Goal: Task Accomplishment & Management: Manage account settings

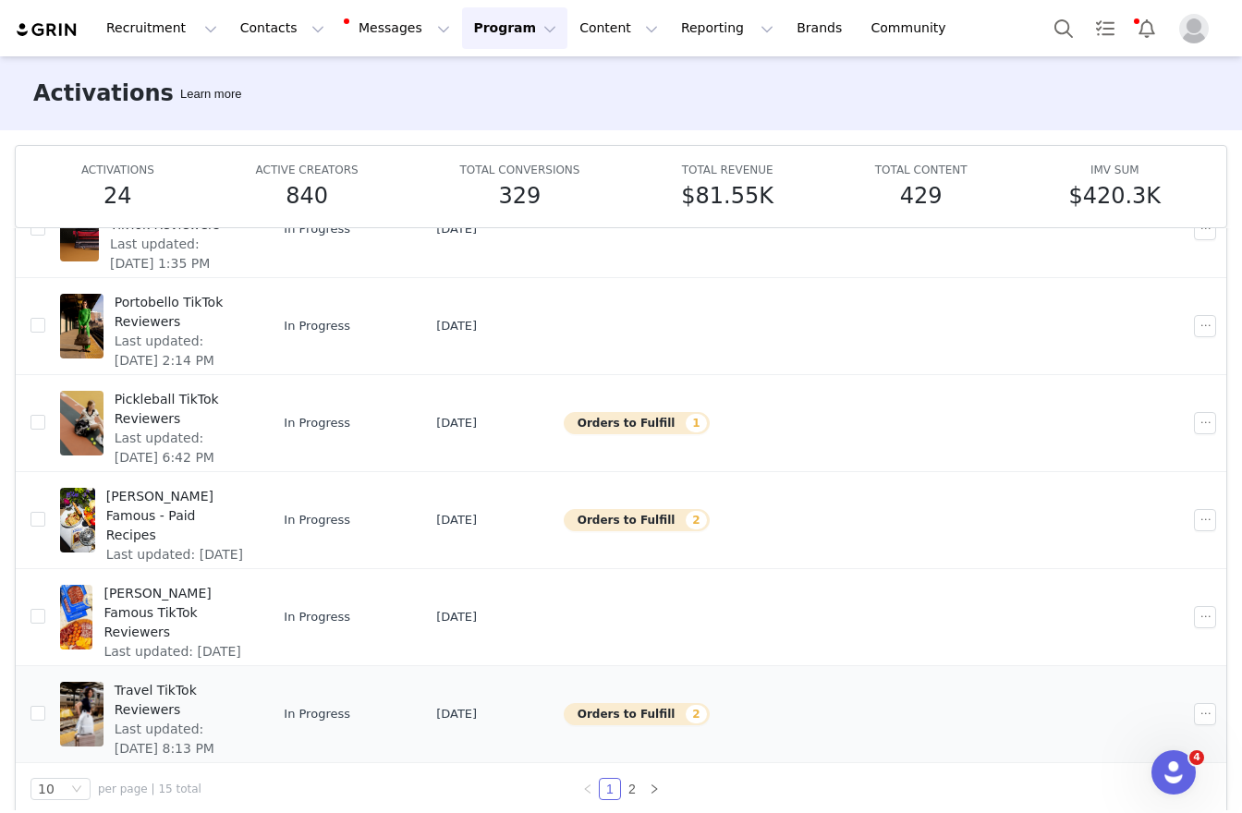
scroll to position [98, 0]
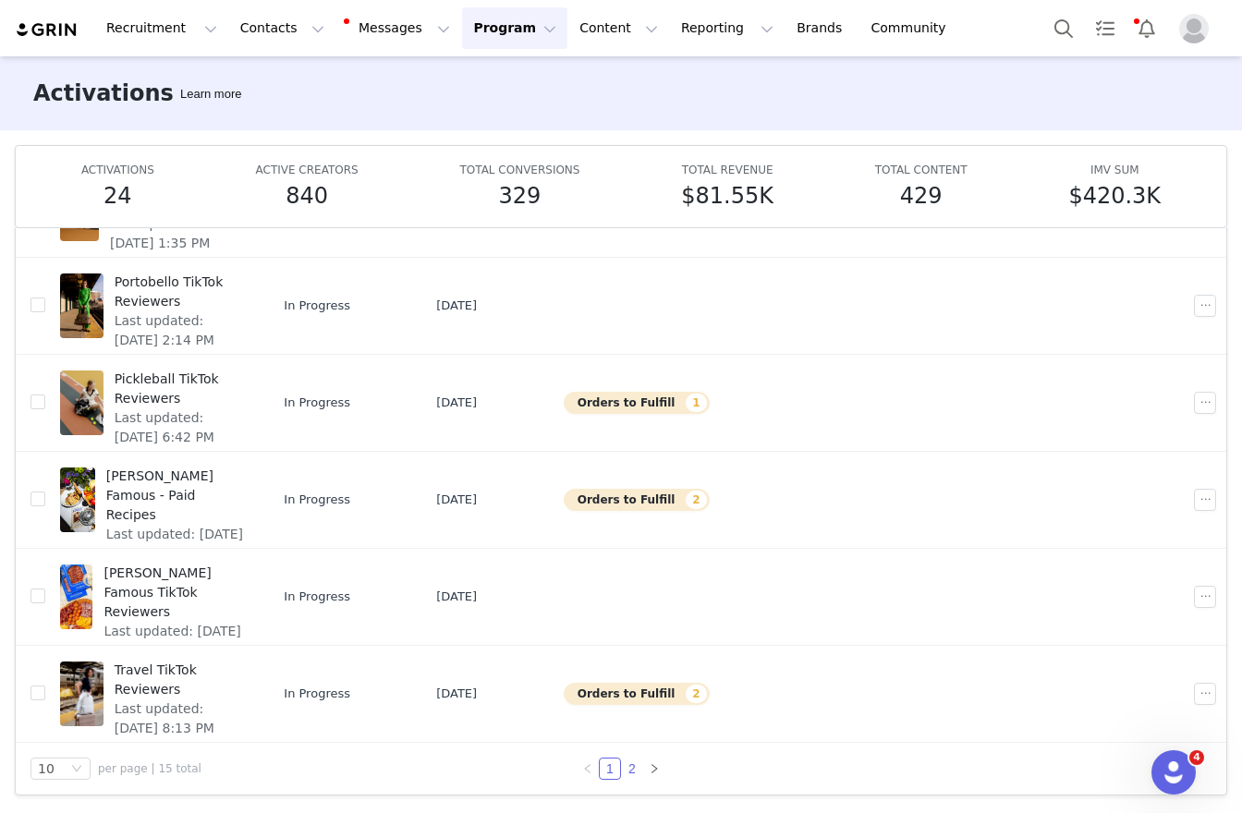
click at [628, 772] on link "2" at bounding box center [632, 769] width 20 height 20
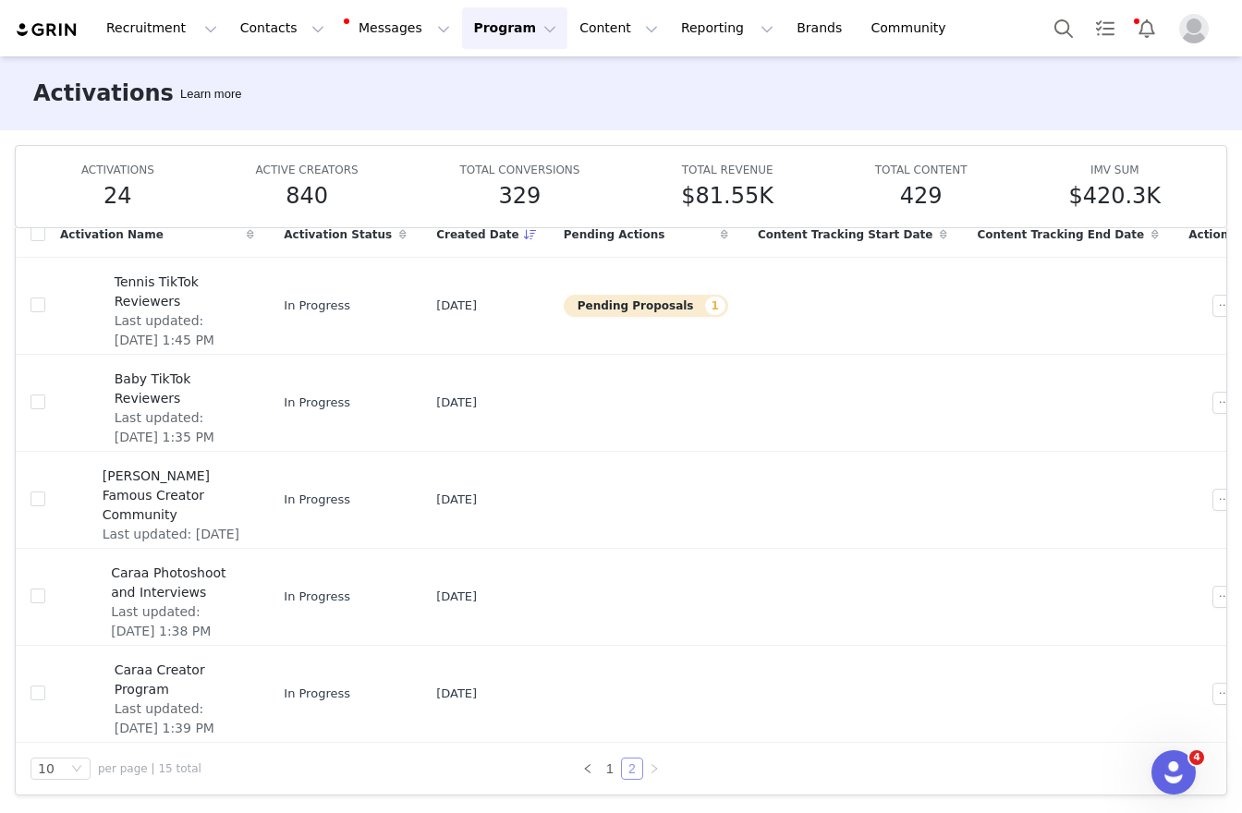
scroll to position [91, 0]
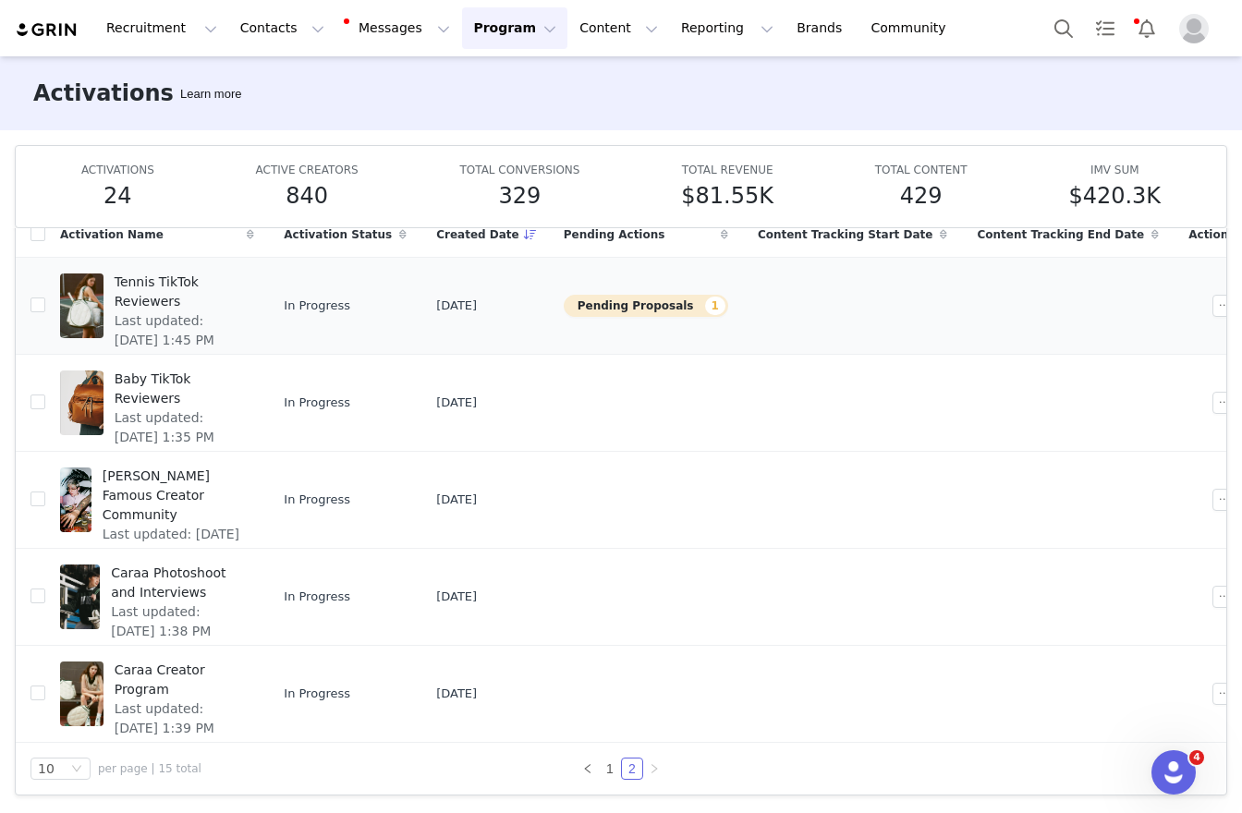
click at [150, 311] on span "Last updated: Jul 31, 2025 1:45 PM" at bounding box center [179, 330] width 129 height 39
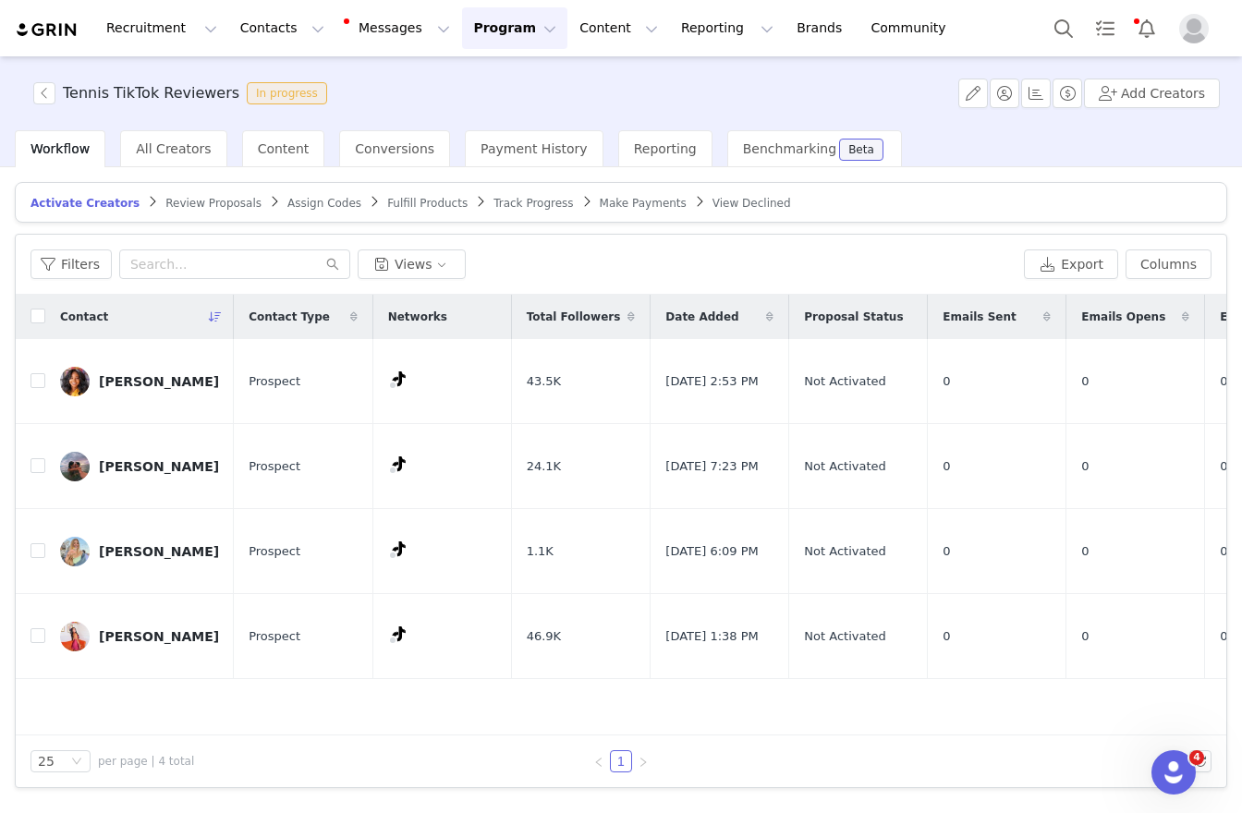
click at [197, 202] on span "Review Proposals" at bounding box center [213, 203] width 96 height 13
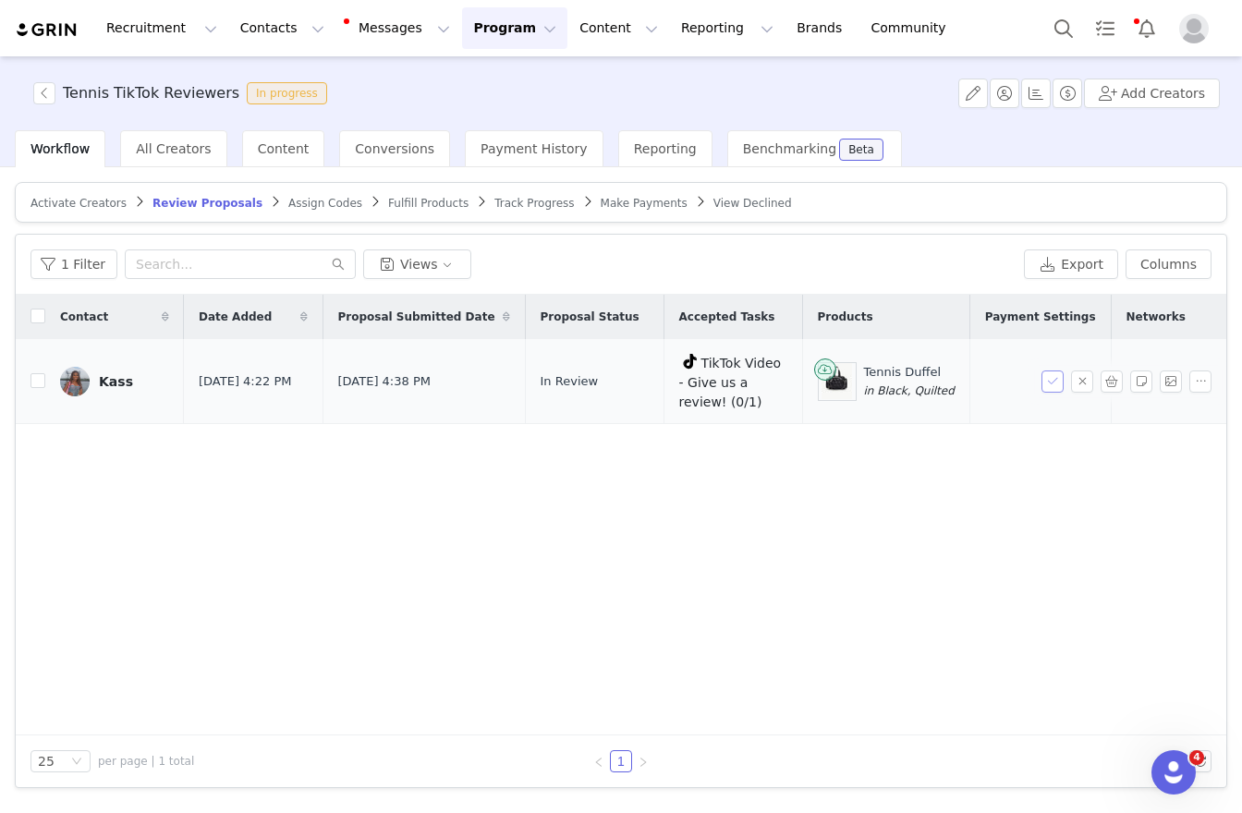
click at [1054, 380] on button "button" at bounding box center [1053, 382] width 22 height 22
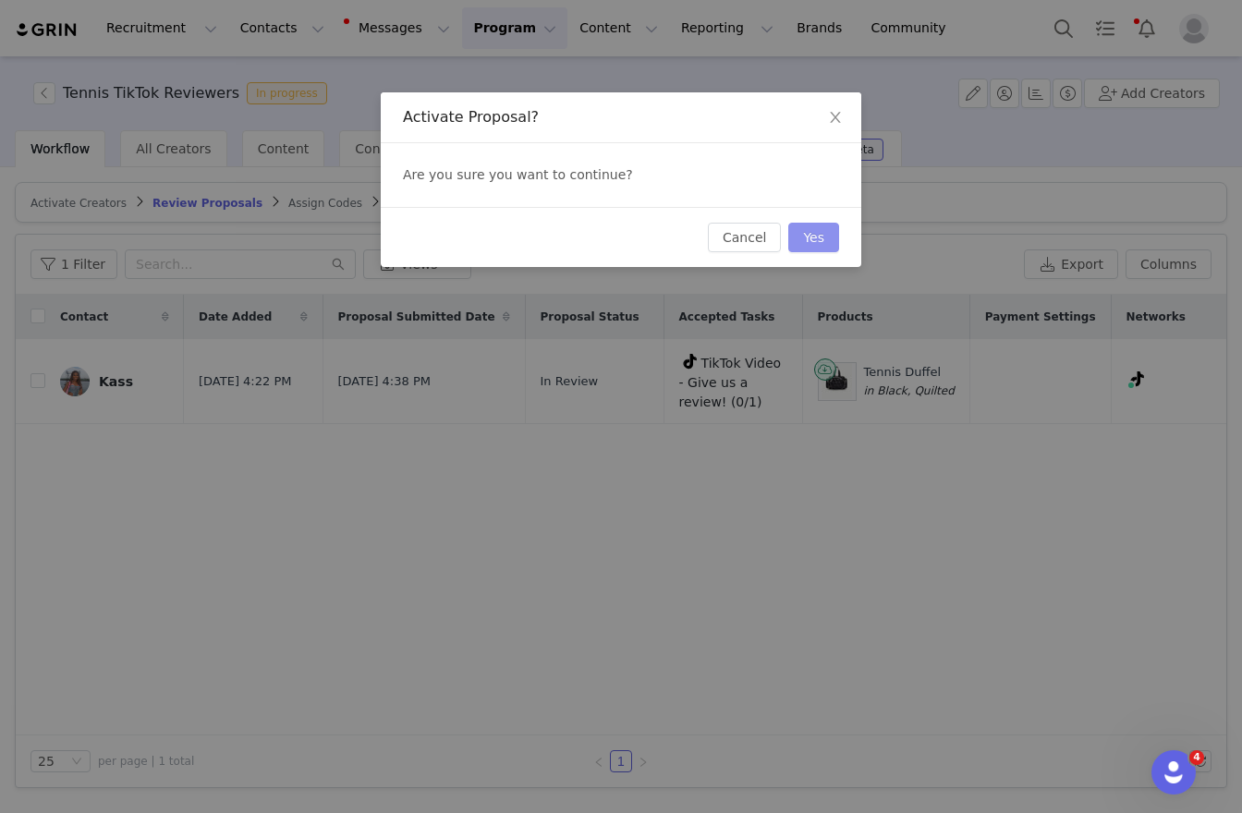
click at [807, 240] on button "Yes" at bounding box center [813, 238] width 51 height 30
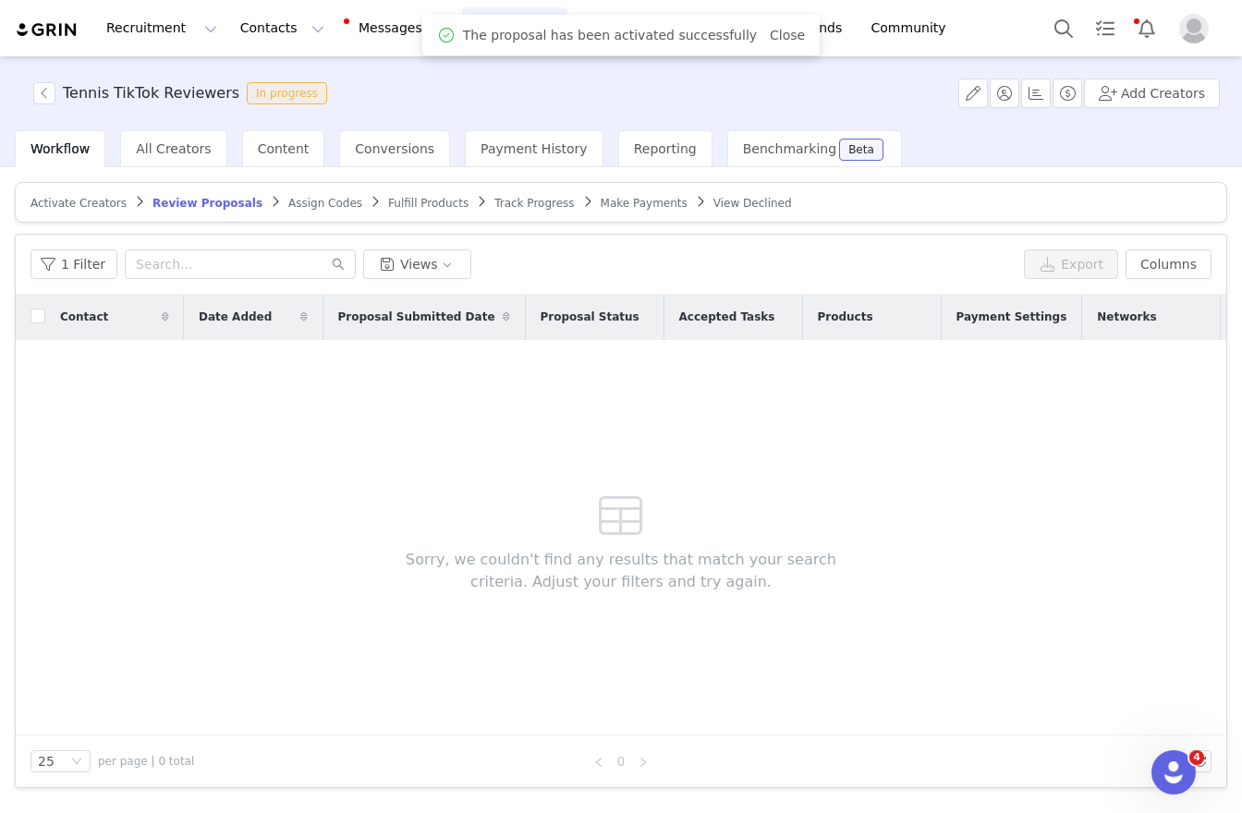
click at [289, 196] on link "Assign Codes" at bounding box center [325, 203] width 74 height 14
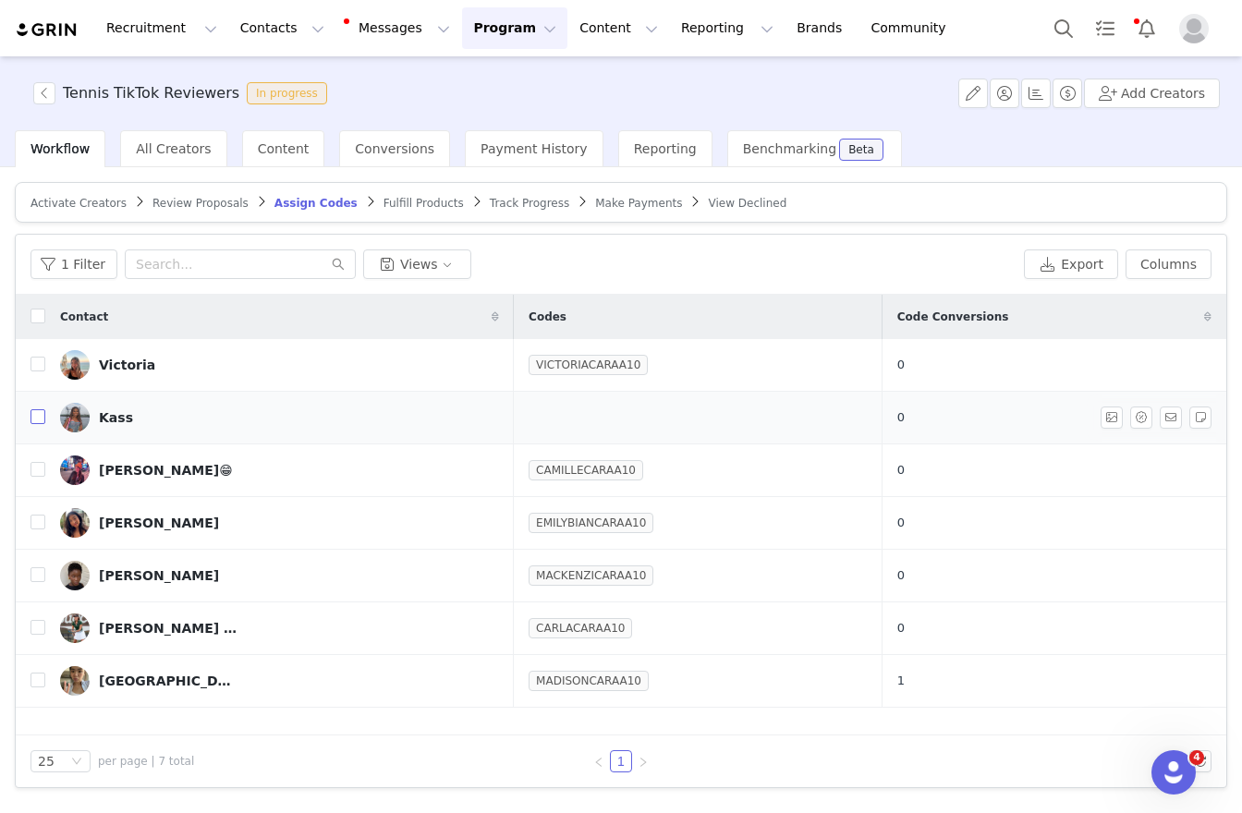
click at [38, 421] on input "checkbox" at bounding box center [37, 416] width 15 height 15
checkbox input "true"
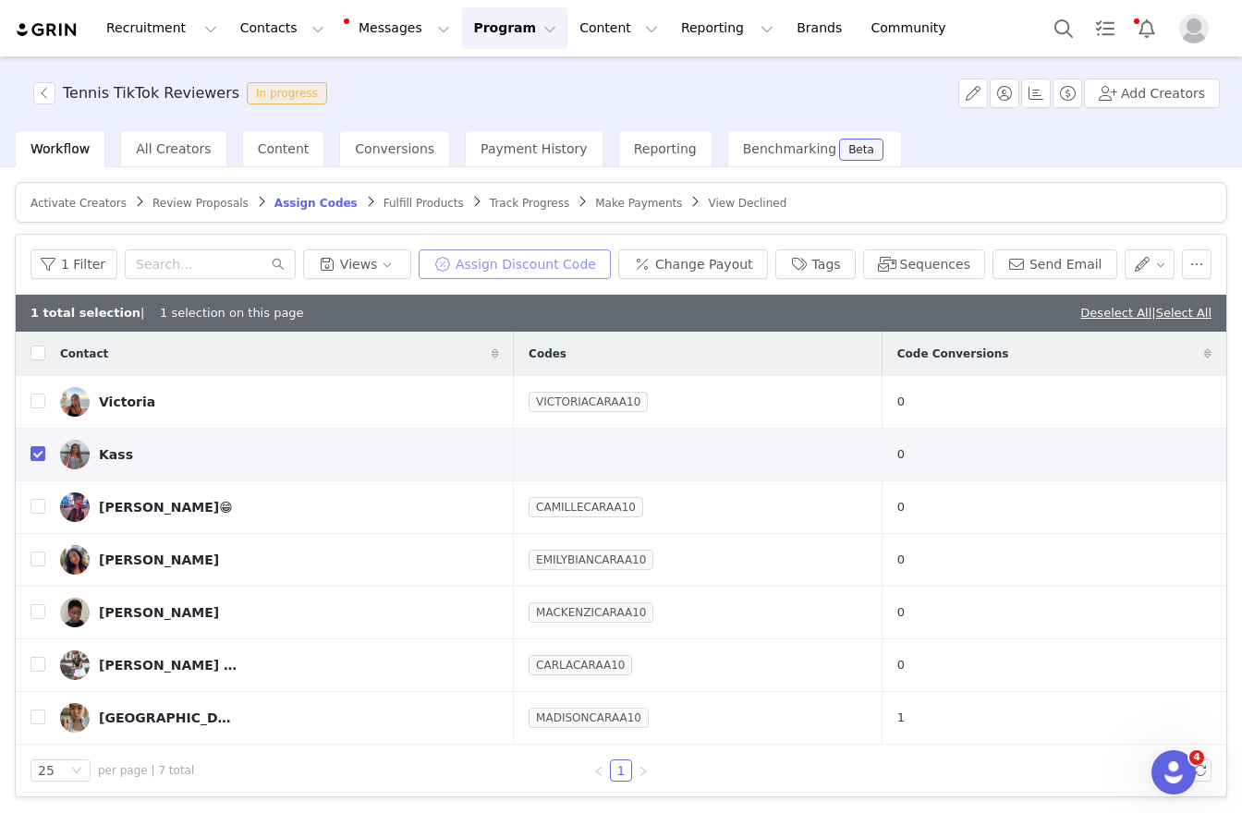
click at [517, 256] on button "Assign Discount Code" at bounding box center [515, 265] width 192 height 30
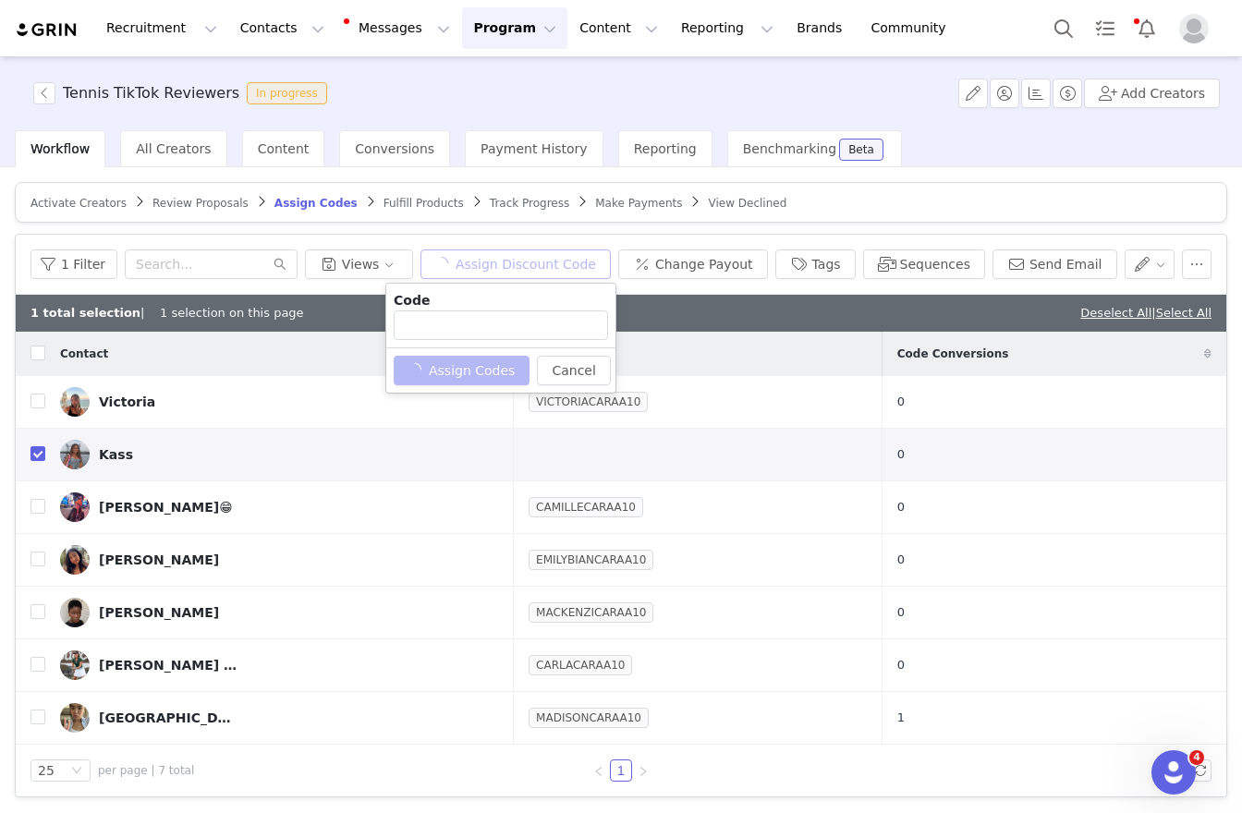
type input "KASSCARAA10"
click at [419, 371] on button "Assign Codes" at bounding box center [452, 371] width 116 height 30
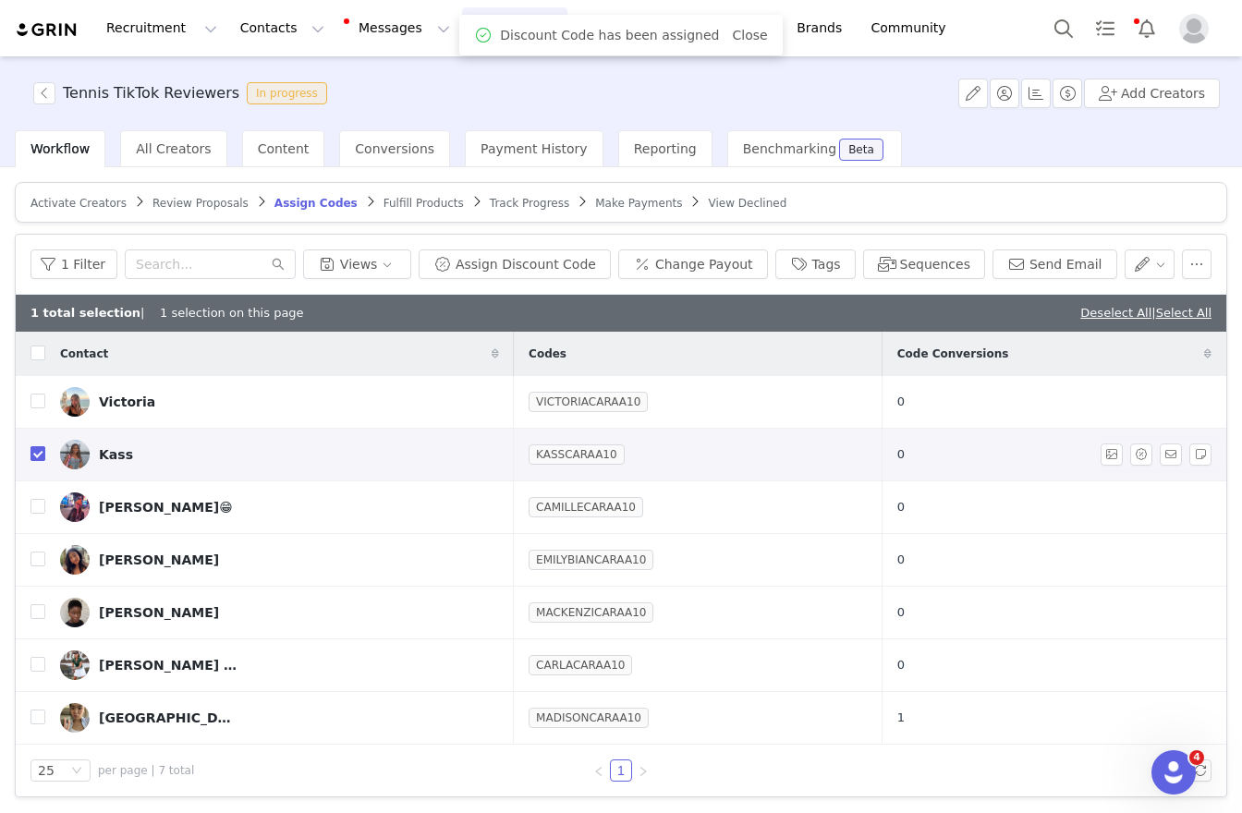
click at [39, 454] on input "checkbox" at bounding box center [37, 453] width 15 height 15
checkbox input "false"
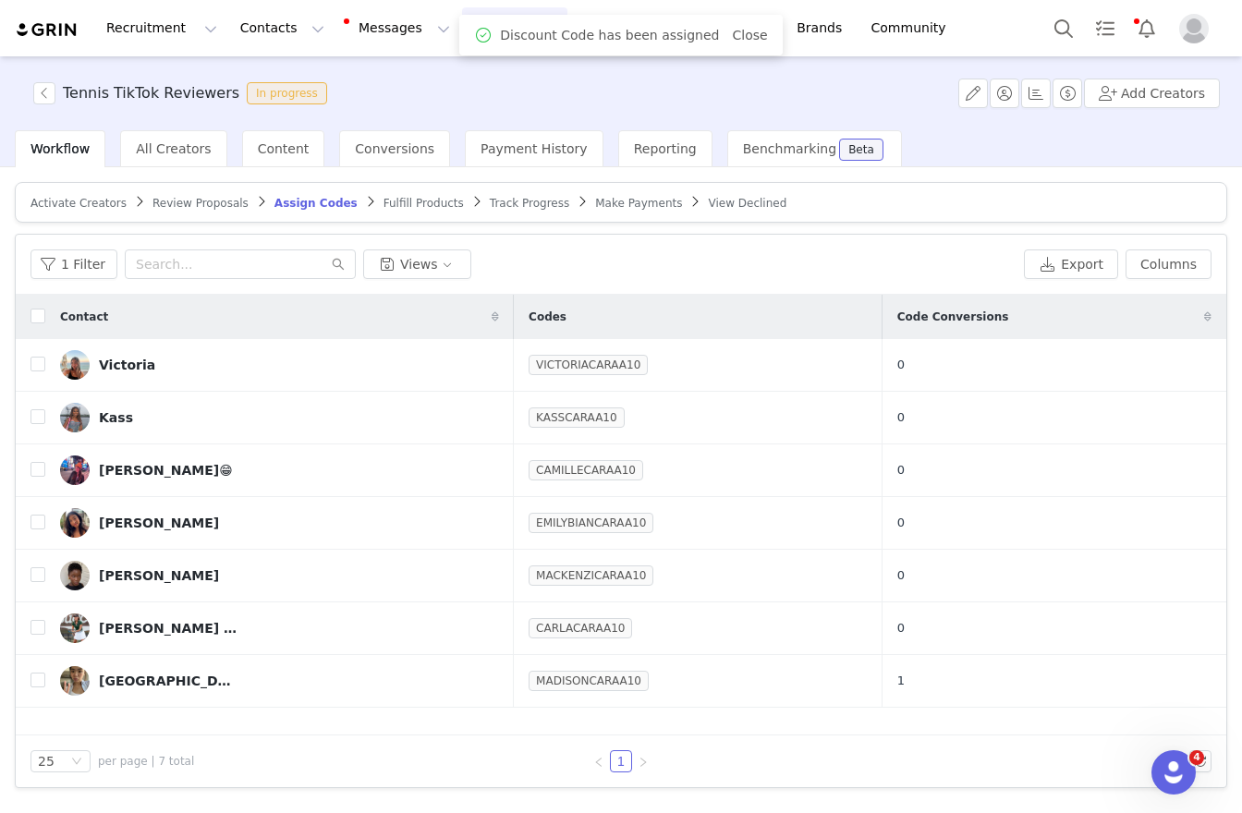
click at [405, 189] on article "Activate Creators Review Proposals Assign Codes Fulfill Products Track Progress…" at bounding box center [621, 202] width 1213 height 41
click at [406, 205] on span "Fulfill Products" at bounding box center [424, 203] width 80 height 13
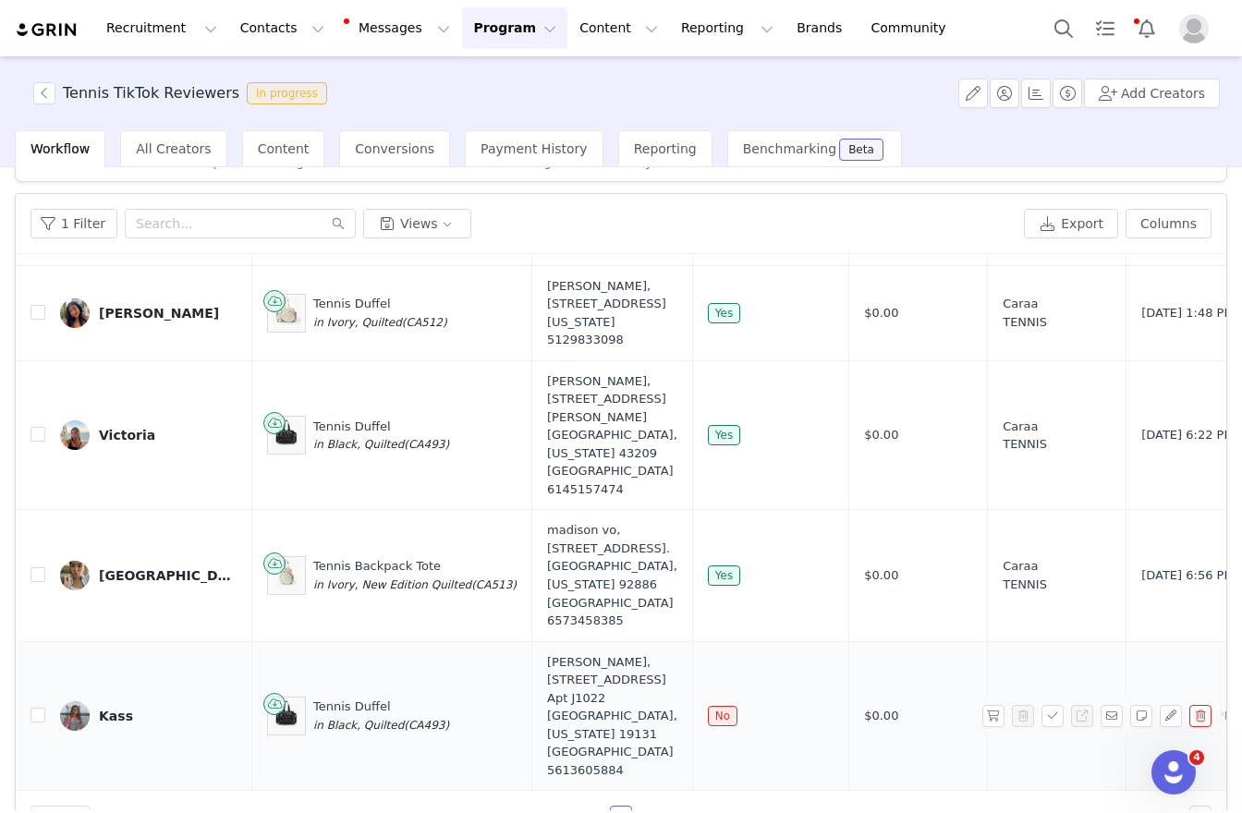
scroll to position [89, 0]
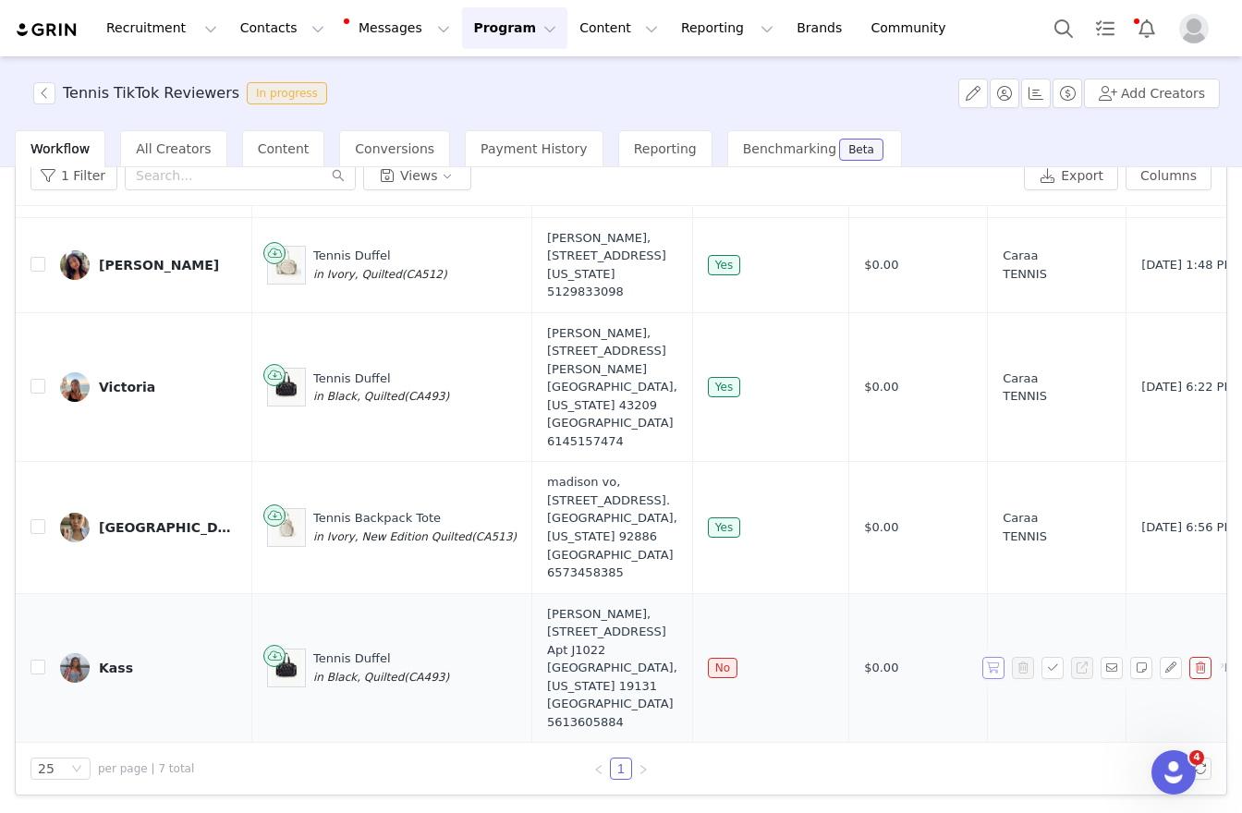
click at [982, 657] on button "button" at bounding box center [993, 668] width 22 height 22
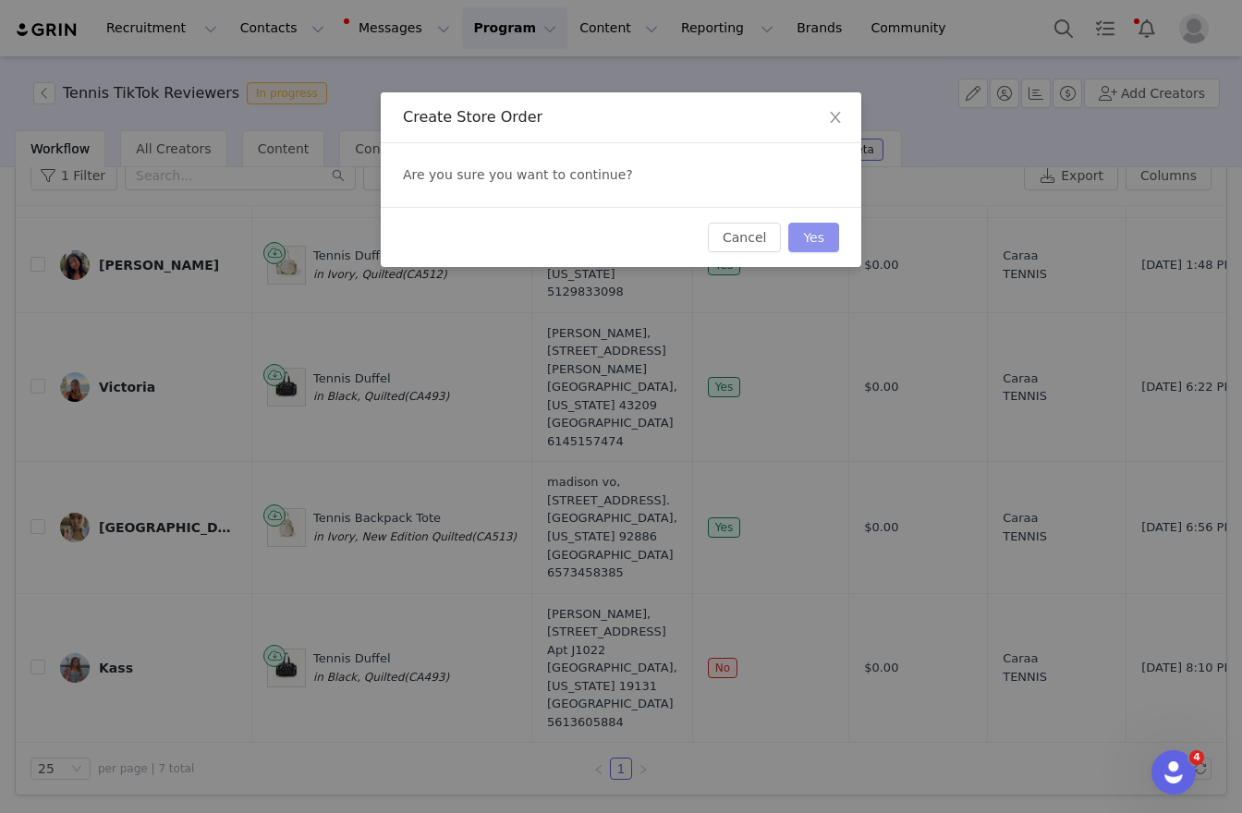
click at [810, 240] on button "Yes" at bounding box center [813, 238] width 51 height 30
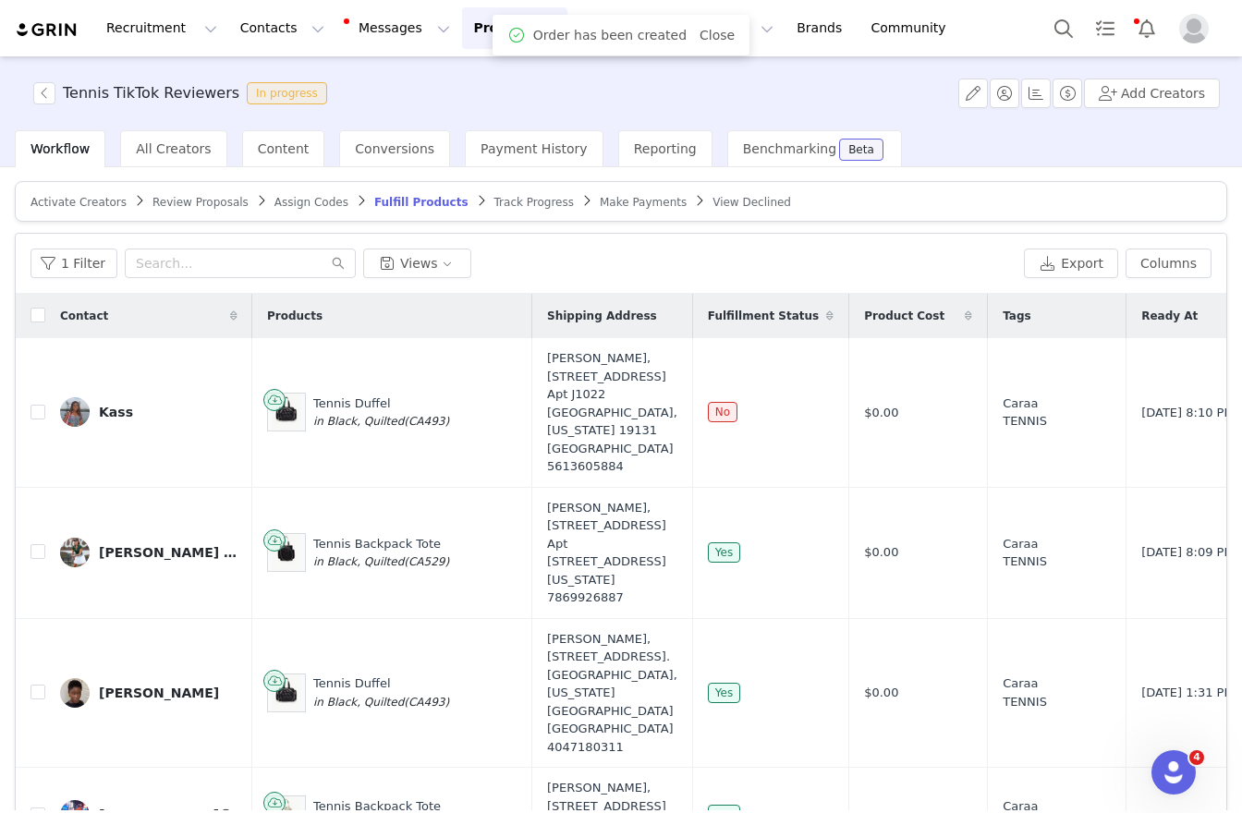
scroll to position [0, 0]
click at [49, 87] on button "button" at bounding box center [44, 93] width 22 height 22
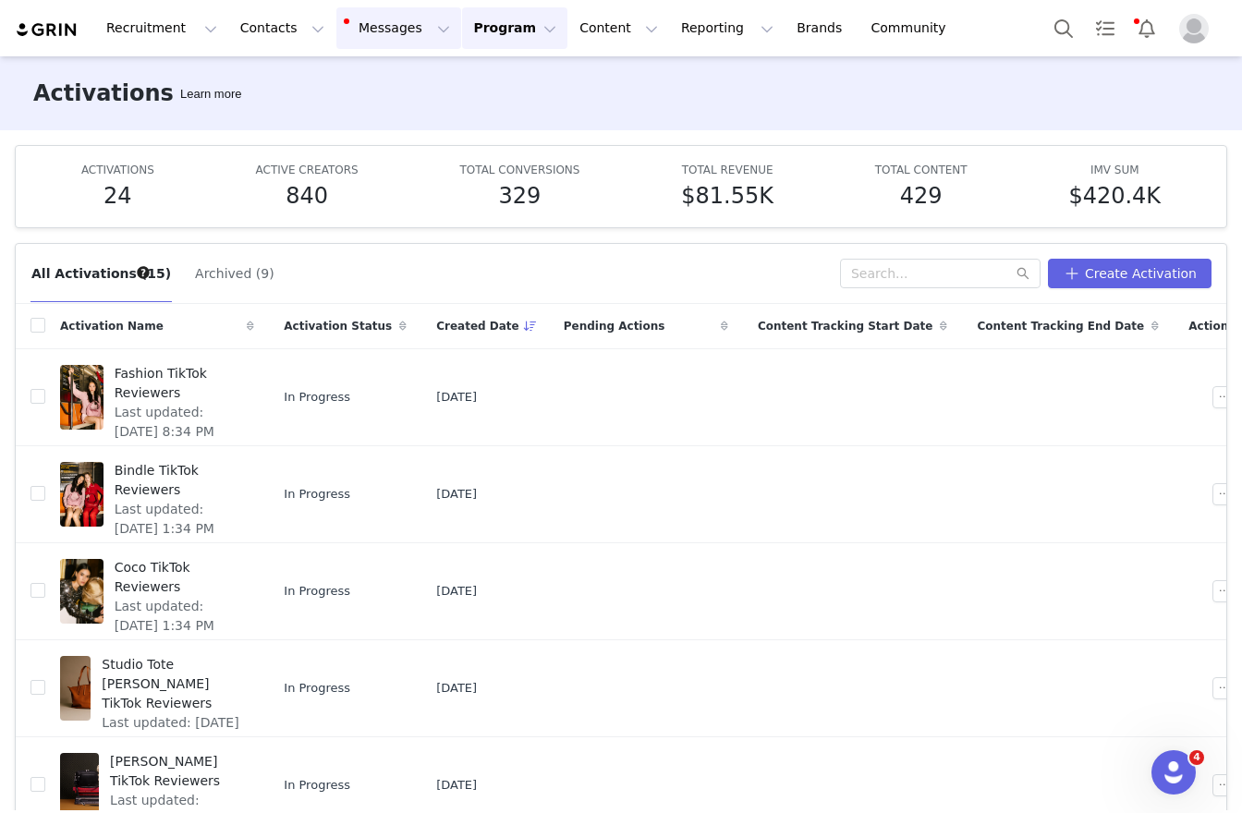
click at [369, 25] on button "Messages Messages" at bounding box center [398, 28] width 125 height 42
click at [483, 30] on button "Program Program" at bounding box center [514, 28] width 105 height 42
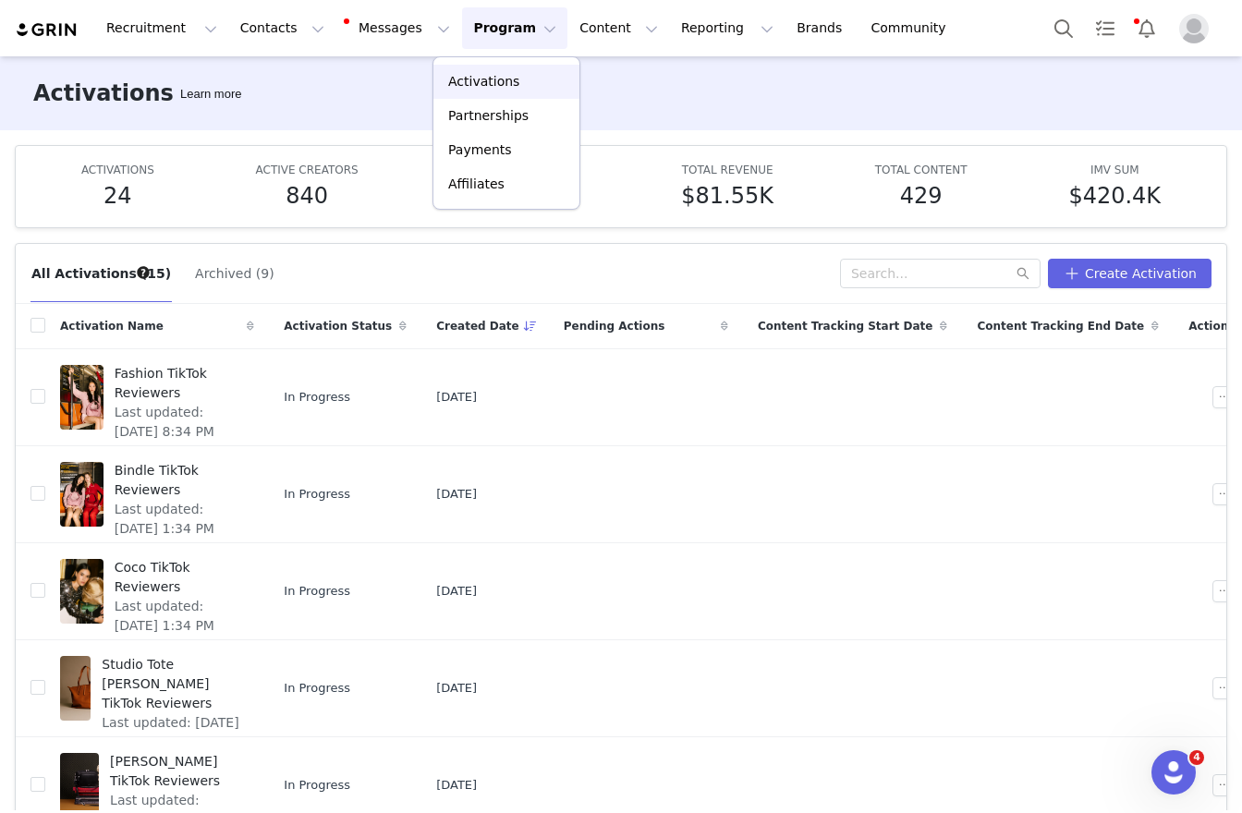
click at [519, 81] on div "Activations" at bounding box center [507, 81] width 124 height 19
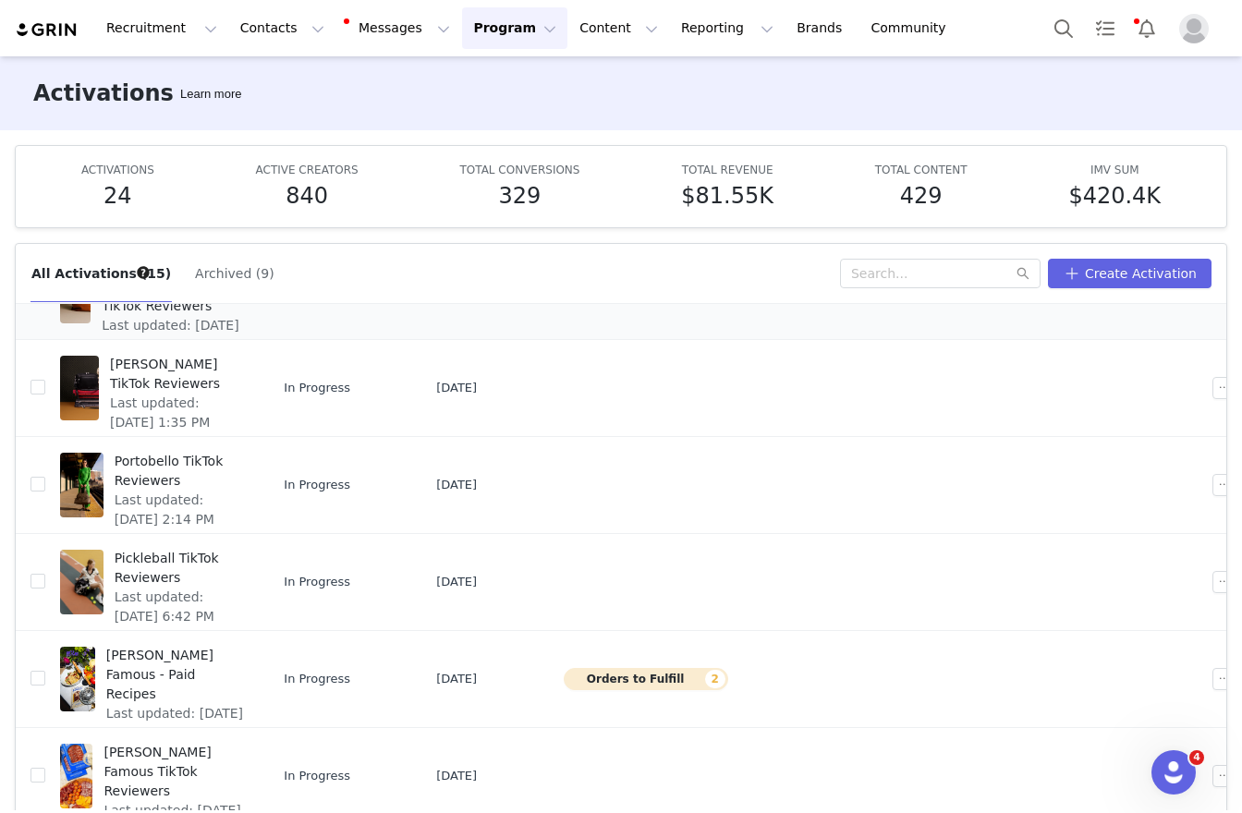
scroll to position [479, 0]
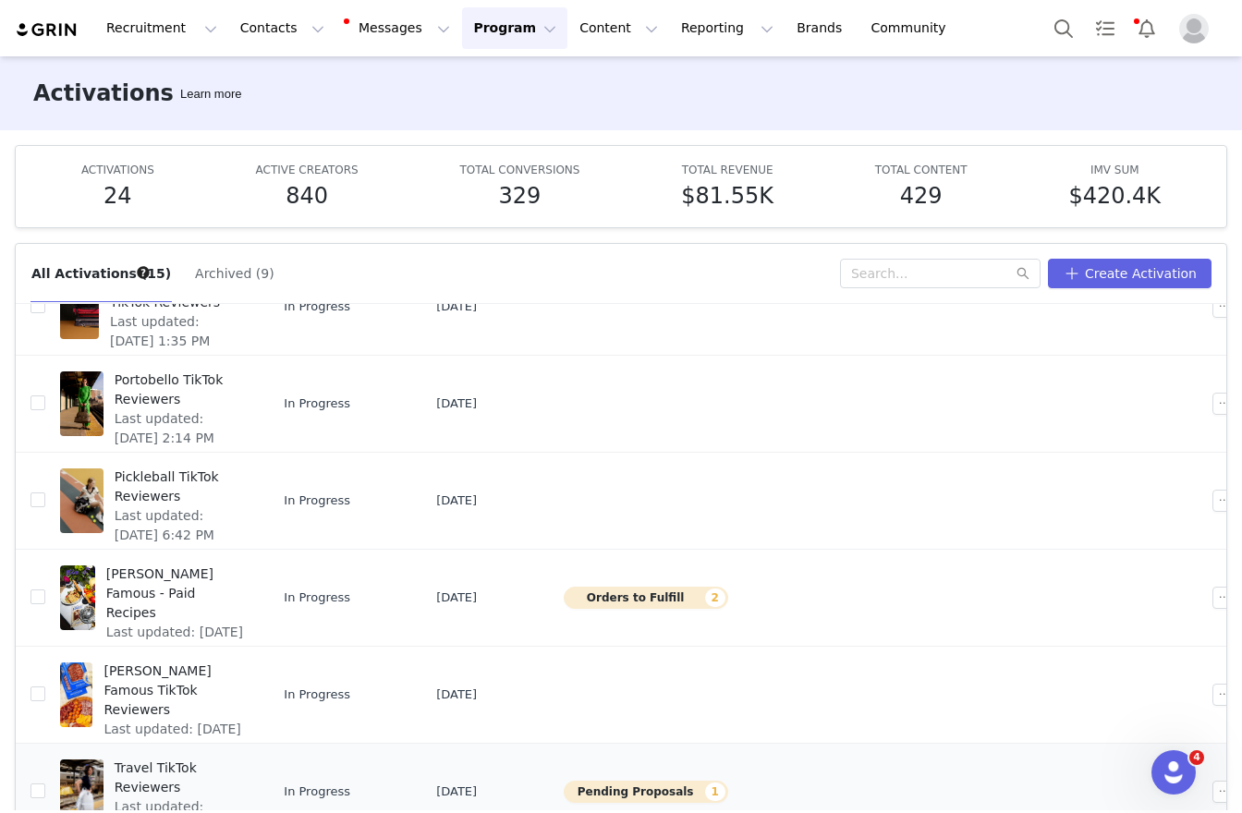
click at [175, 755] on div "Travel TikTok Reviewers Last updated: Sep 9, 2025 8:13 PM" at bounding box center [180, 792] width 152 height 74
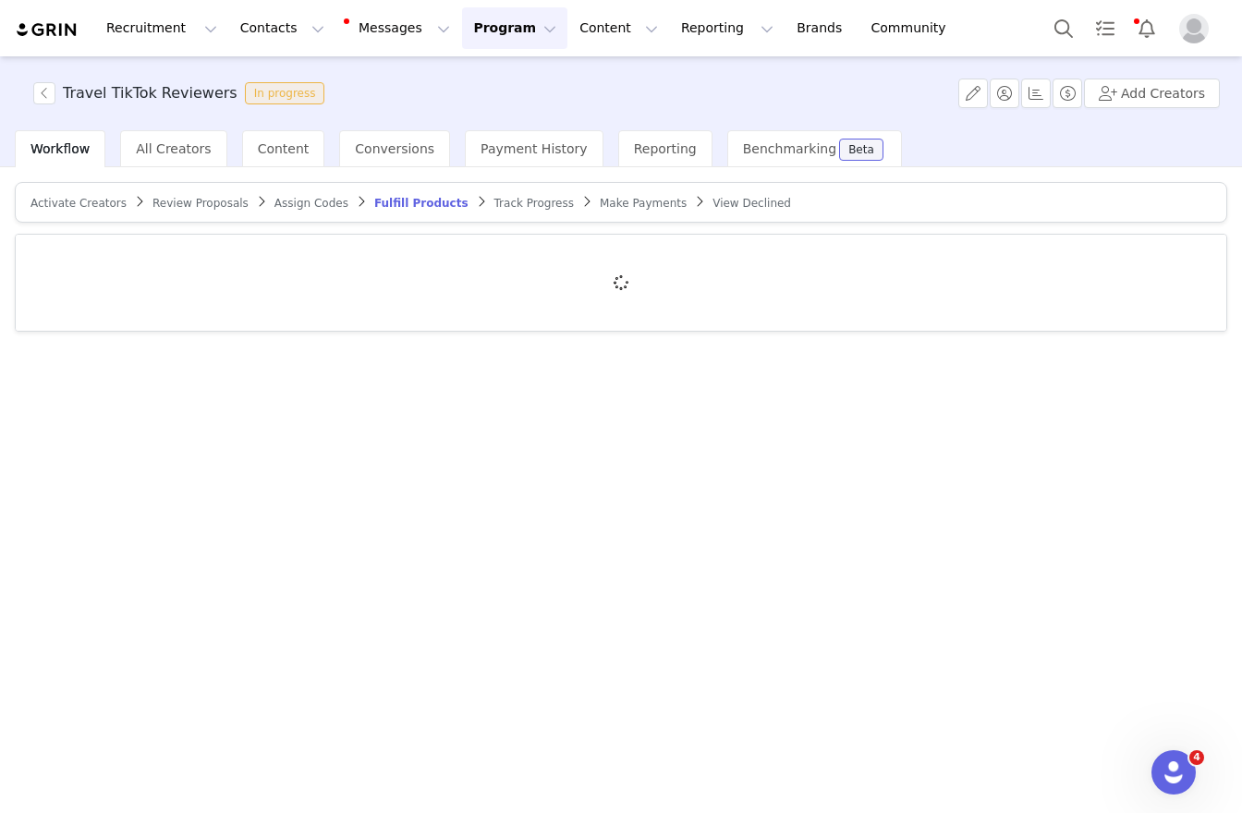
click at [165, 204] on span "Review Proposals" at bounding box center [200, 203] width 96 height 13
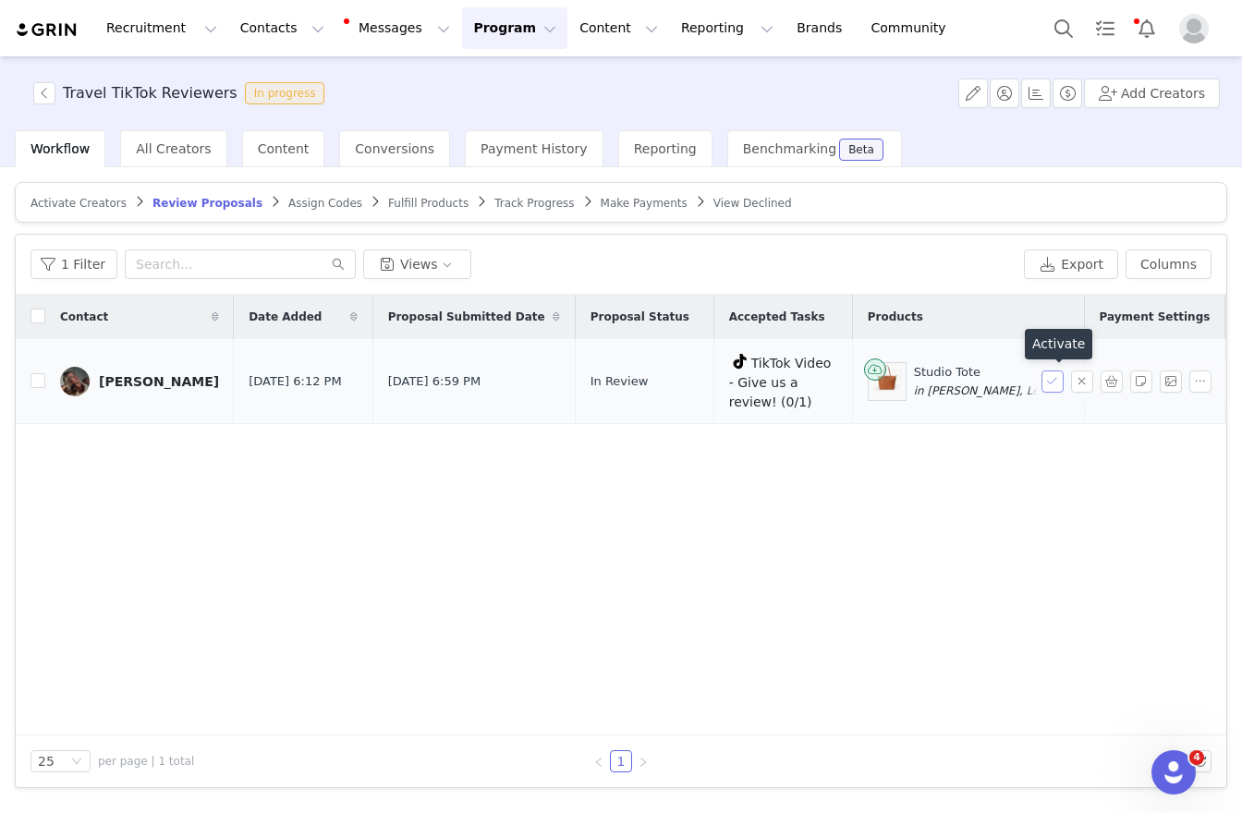
click at [1055, 382] on button "button" at bounding box center [1053, 382] width 22 height 22
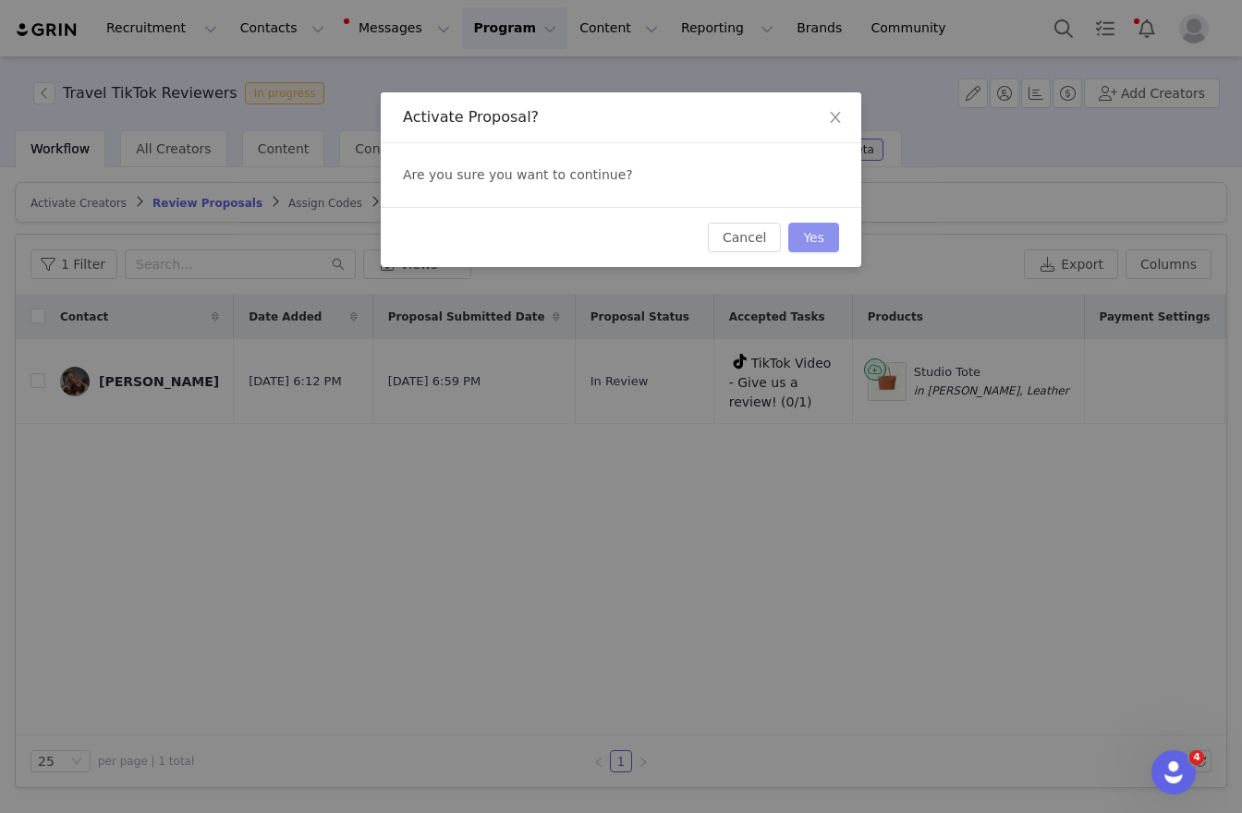
click at [807, 238] on button "Yes" at bounding box center [813, 238] width 51 height 30
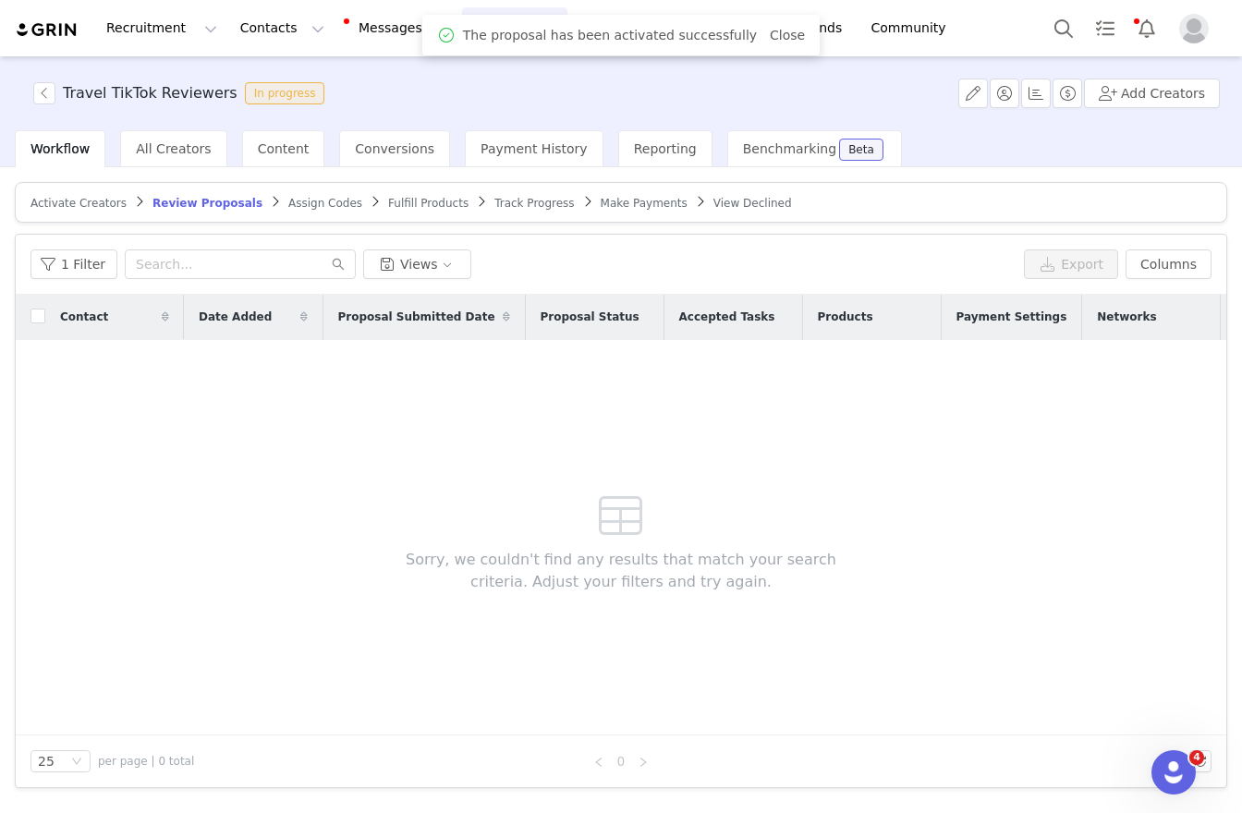
click at [299, 201] on span "Assign Codes" at bounding box center [325, 203] width 74 height 13
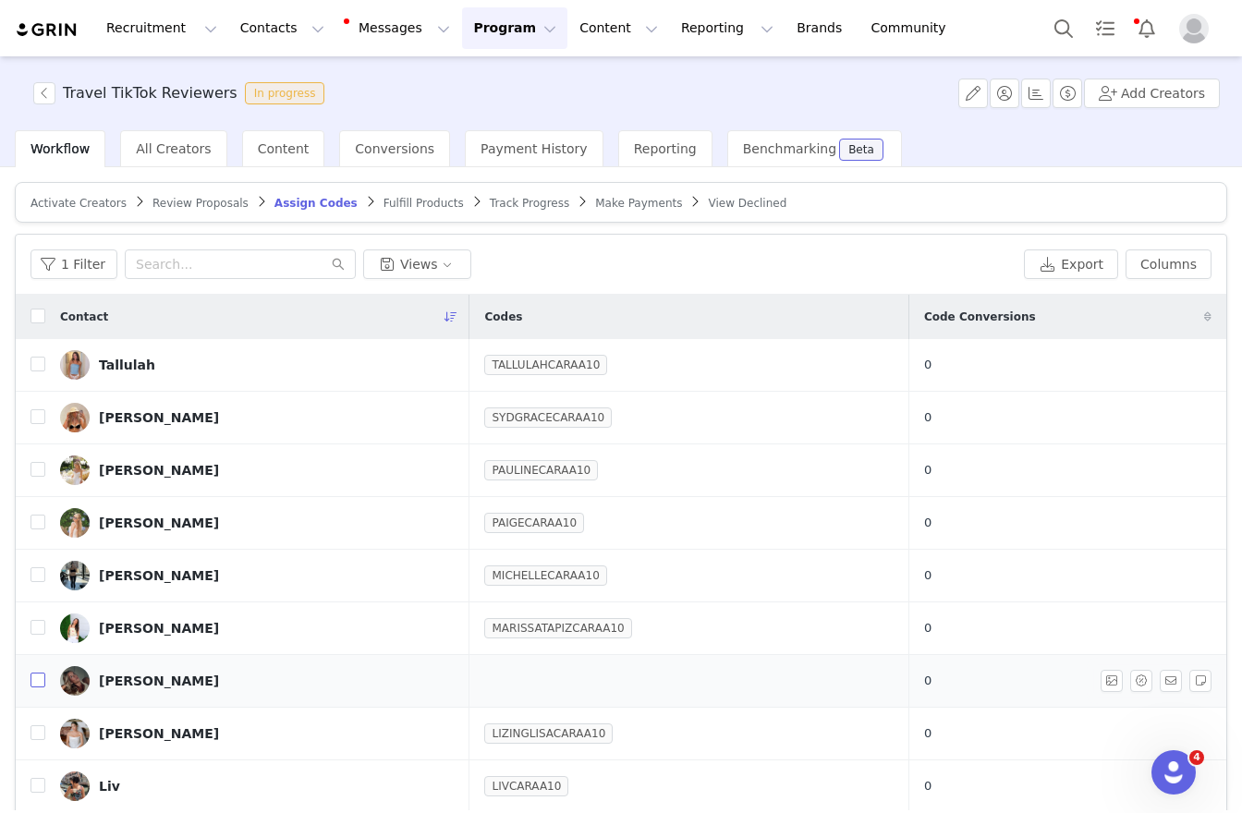
click at [39, 679] on input "checkbox" at bounding box center [37, 680] width 15 height 15
checkbox input "true"
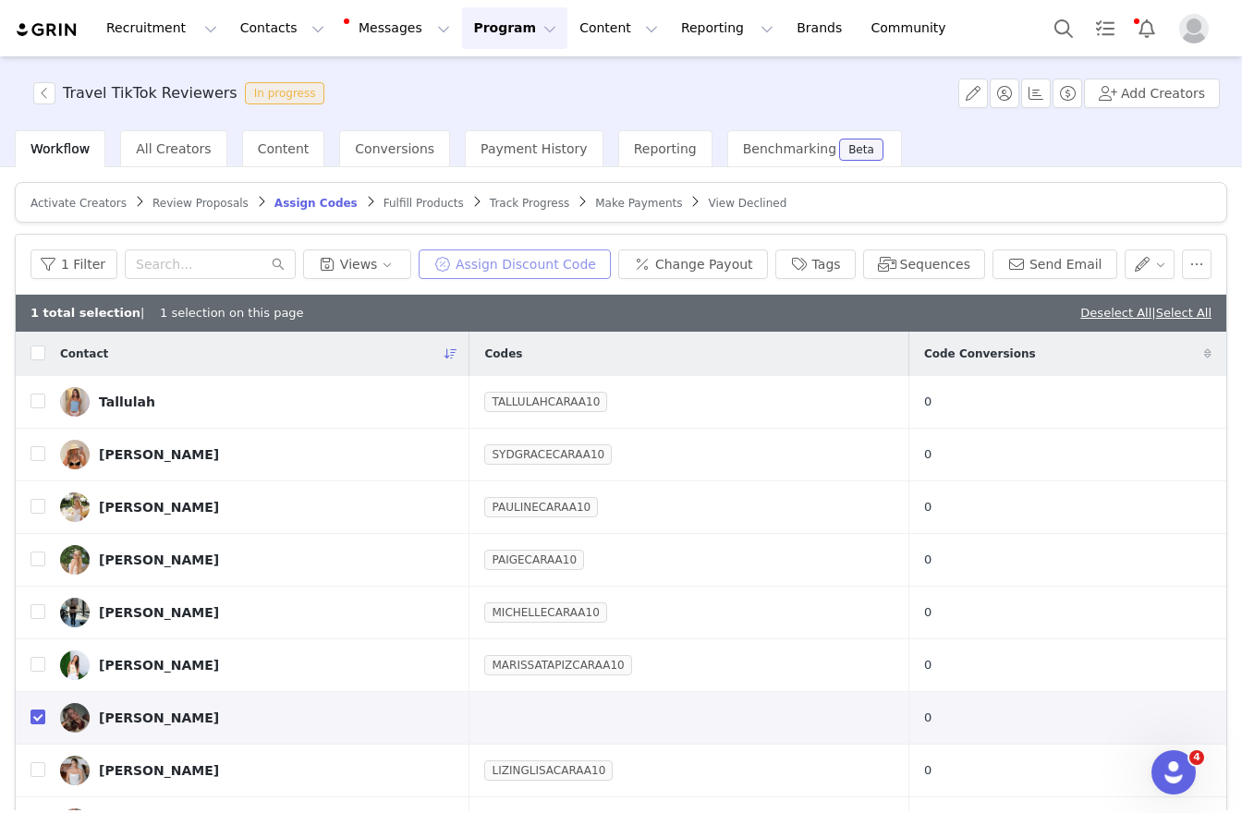
click at [514, 255] on button "Assign Discount Code" at bounding box center [515, 265] width 192 height 30
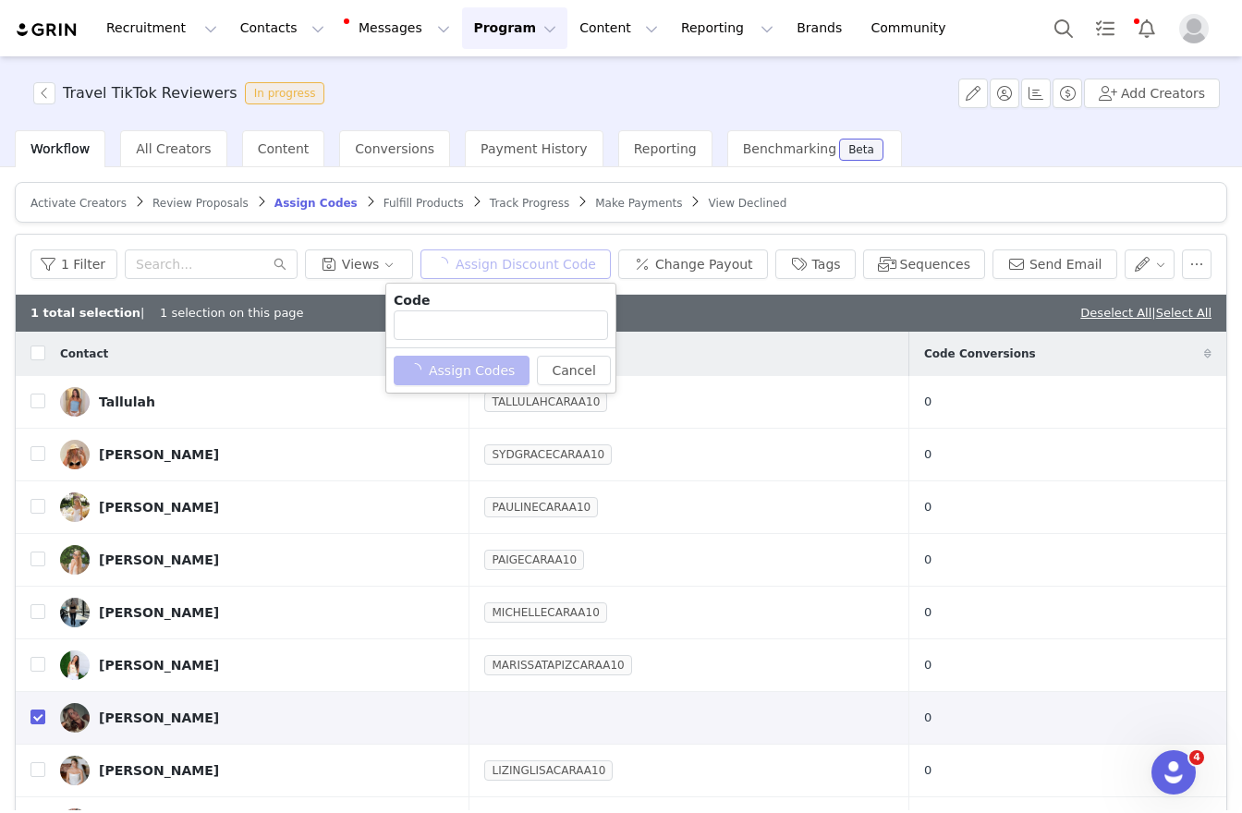
type input "MALLORYCARAA10"
click at [447, 368] on button "Assign Codes" at bounding box center [452, 371] width 116 height 30
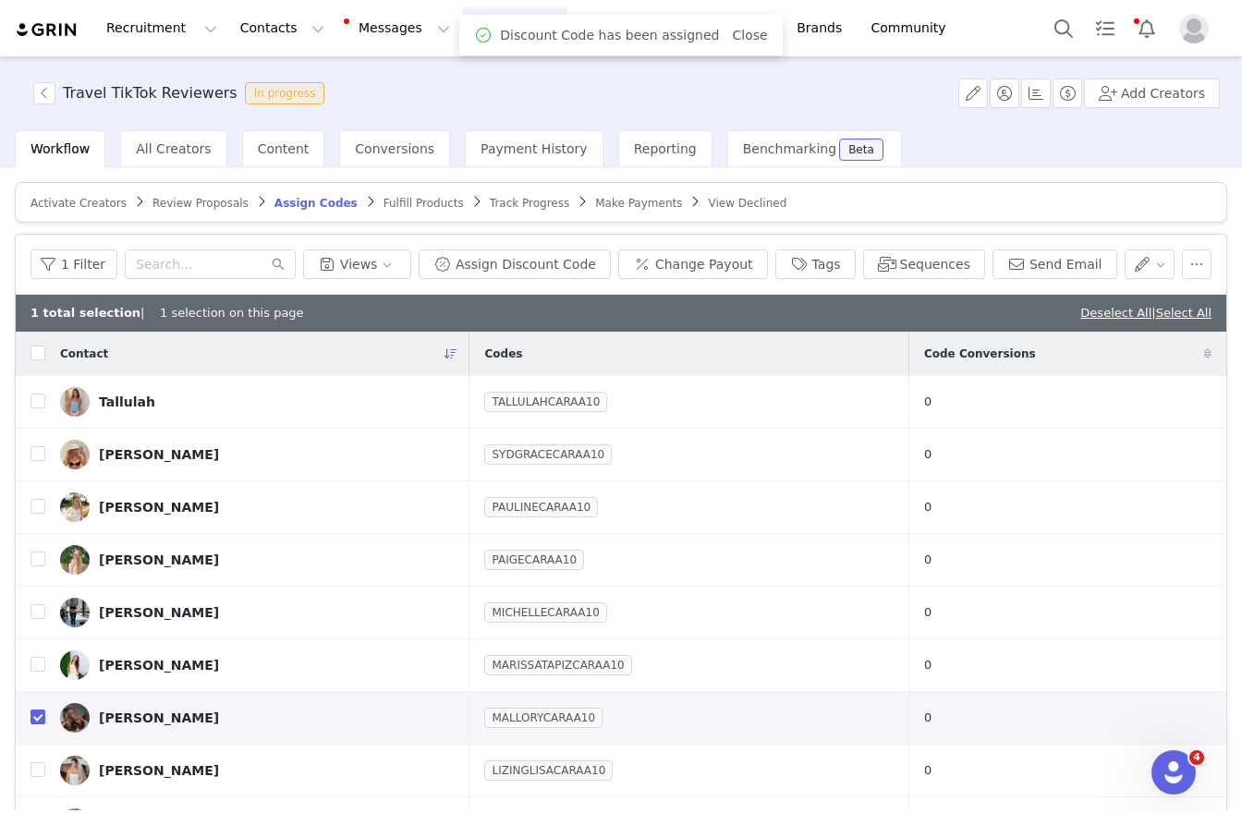
click at [37, 721] on input "checkbox" at bounding box center [37, 717] width 15 height 15
checkbox input "false"
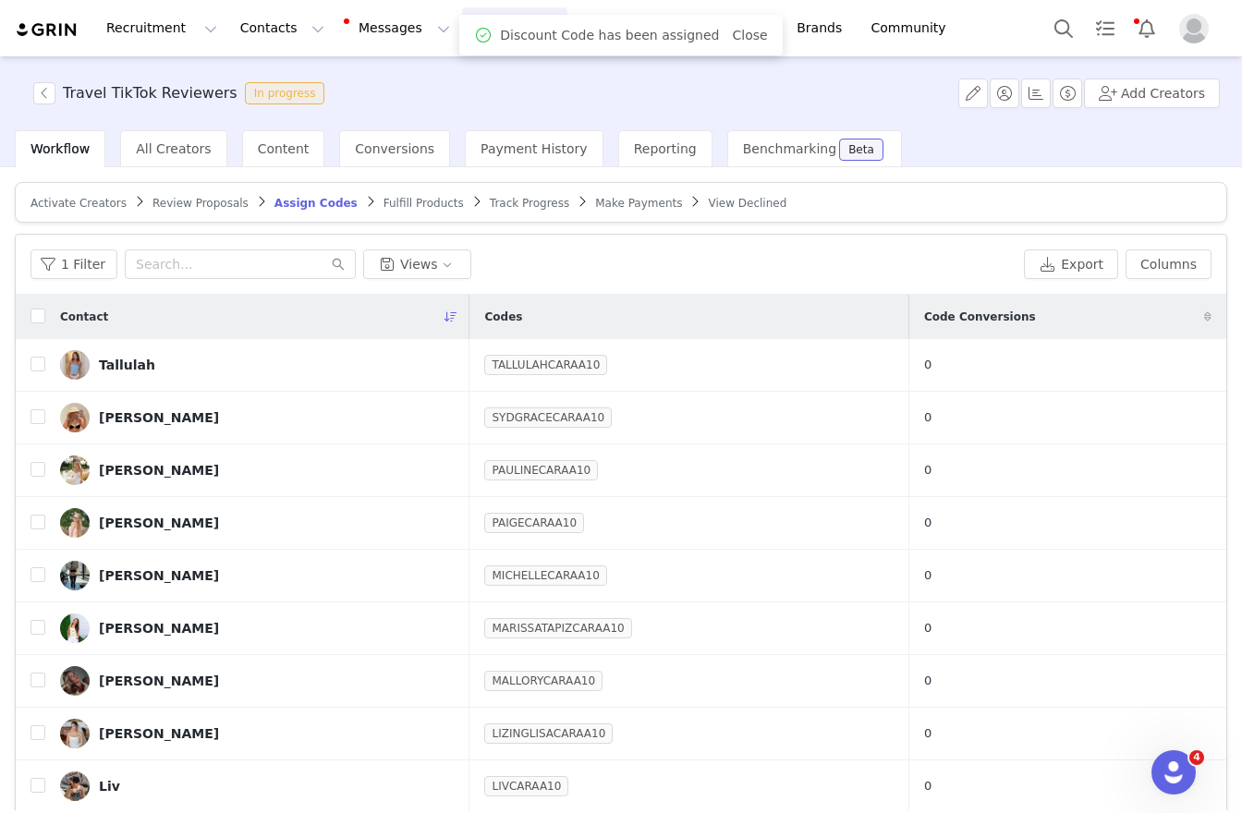
click at [390, 199] on span "Fulfill Products" at bounding box center [424, 203] width 80 height 13
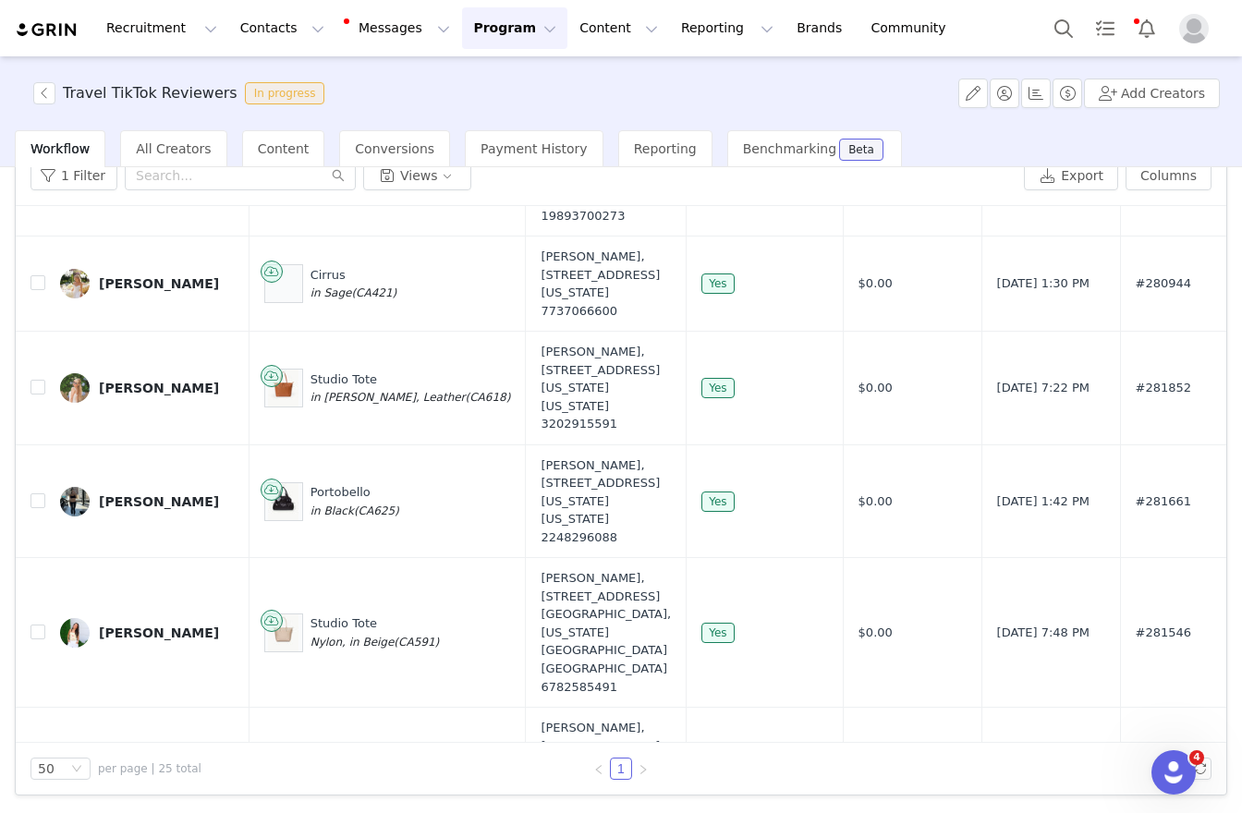
scroll to position [574, 0]
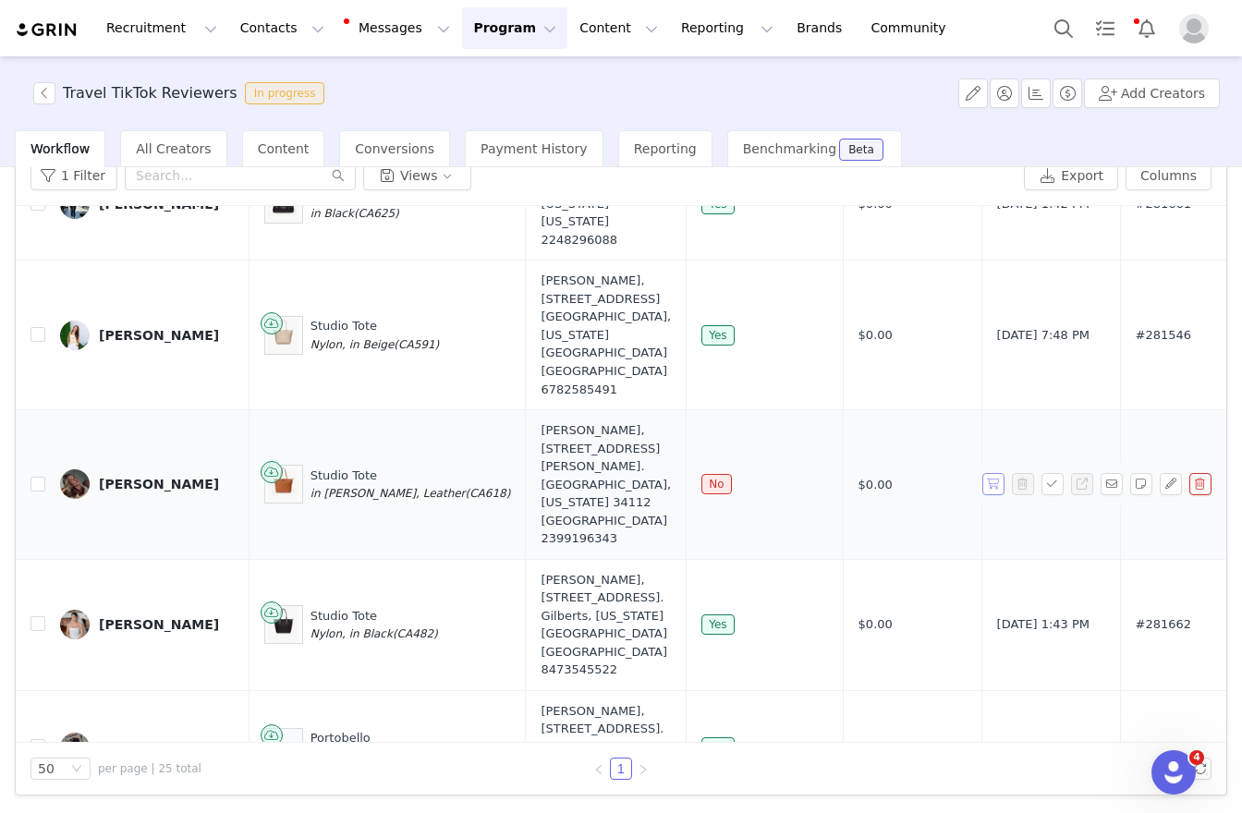
click at [982, 495] on button "button" at bounding box center [993, 484] width 22 height 22
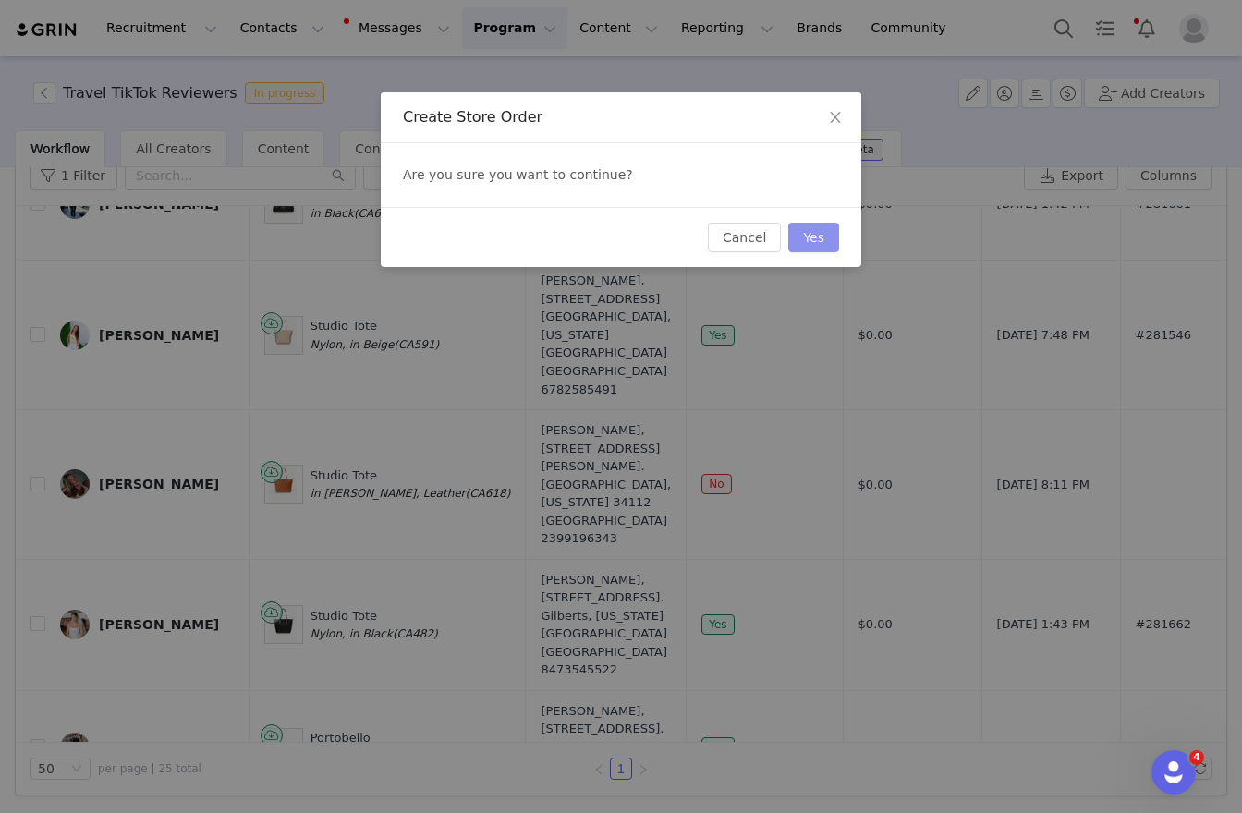
click at [813, 238] on button "Yes" at bounding box center [813, 238] width 51 height 30
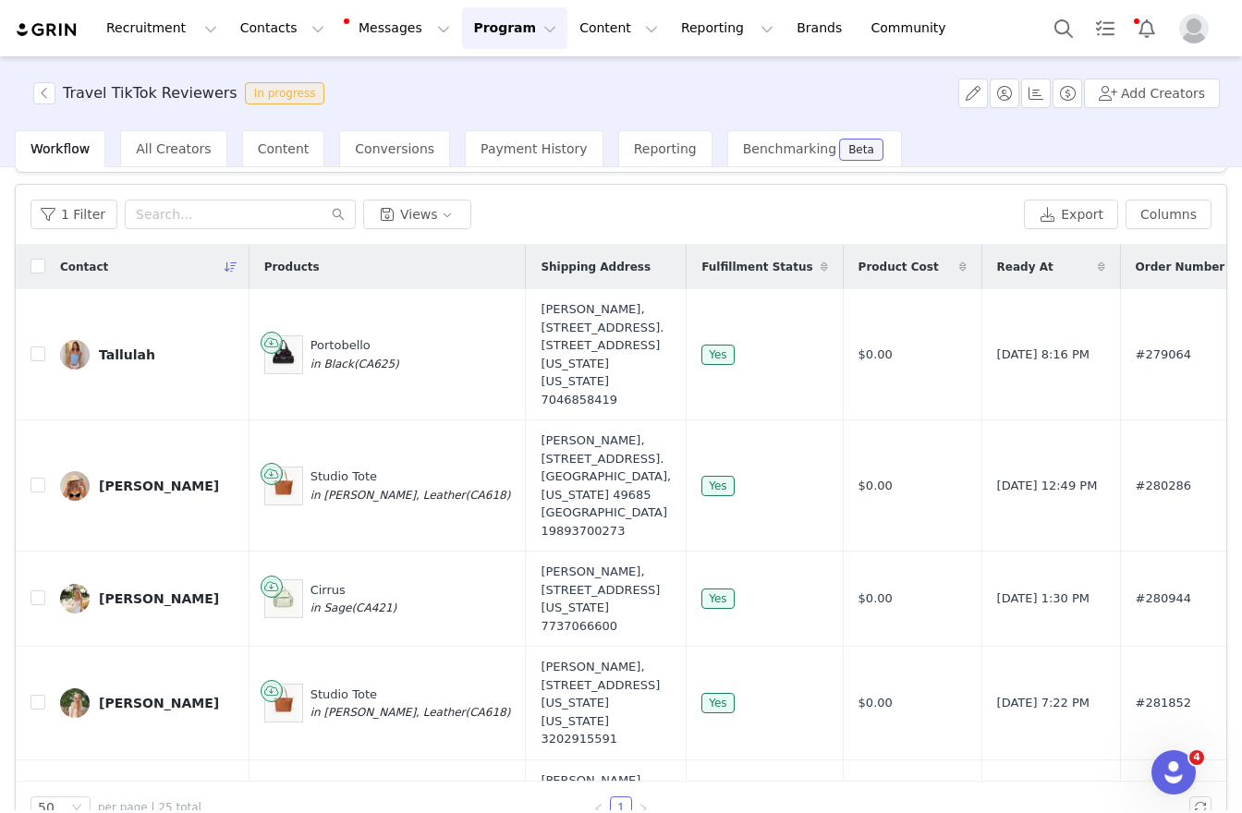
scroll to position [0, 0]
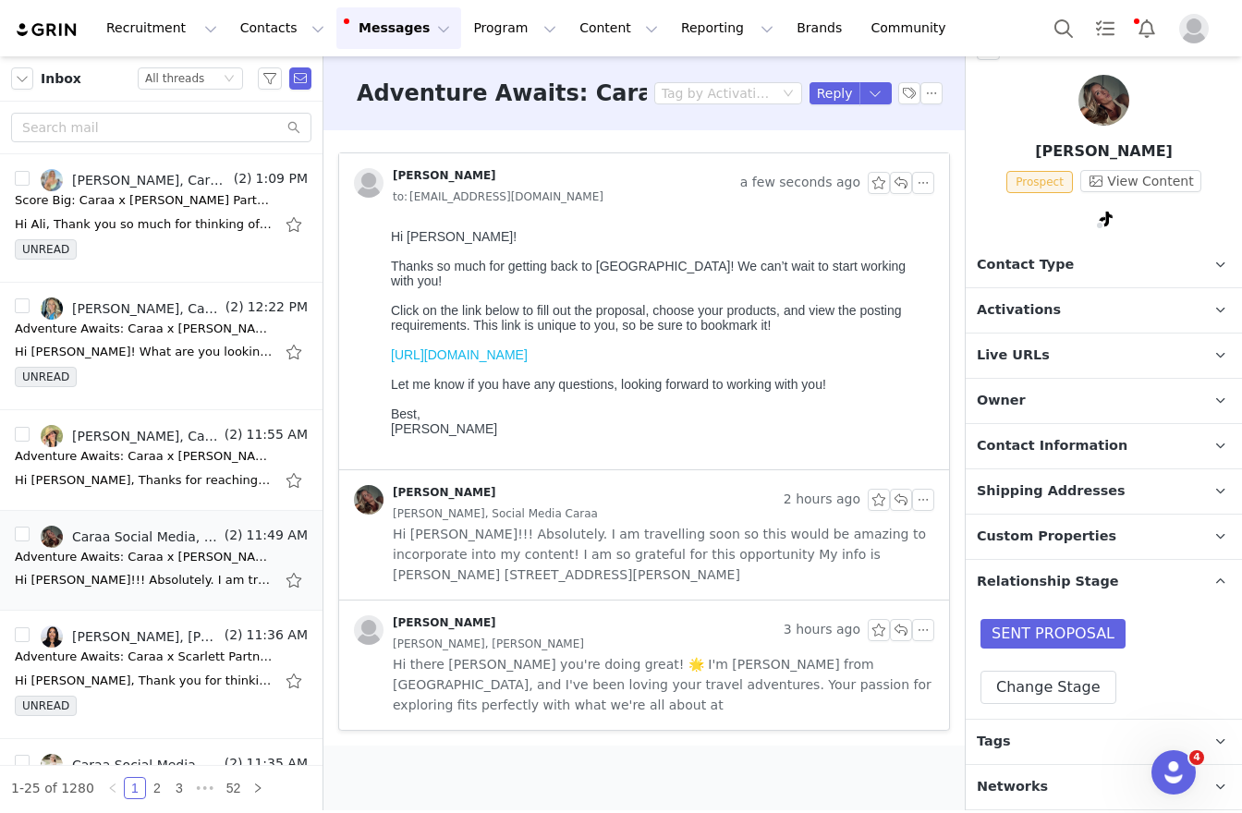
click at [579, 671] on span "Hi there [PERSON_NAME] you're doing great! 🌟 I'm [PERSON_NAME] from [GEOGRAPHIC…" at bounding box center [664, 684] width 542 height 61
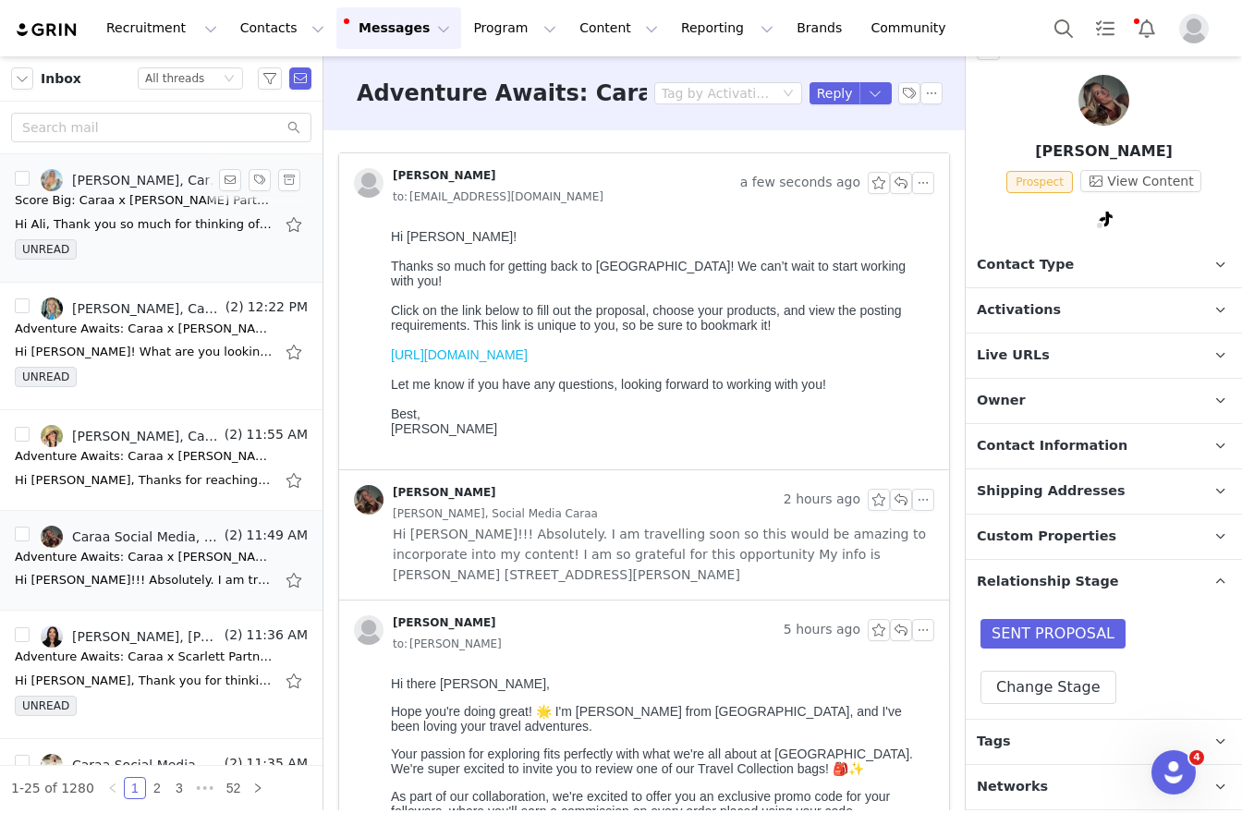
click at [98, 203] on div "Score Big: Caraa x [PERSON_NAME] Partnership Proposal 🎾✨" at bounding box center [144, 200] width 259 height 18
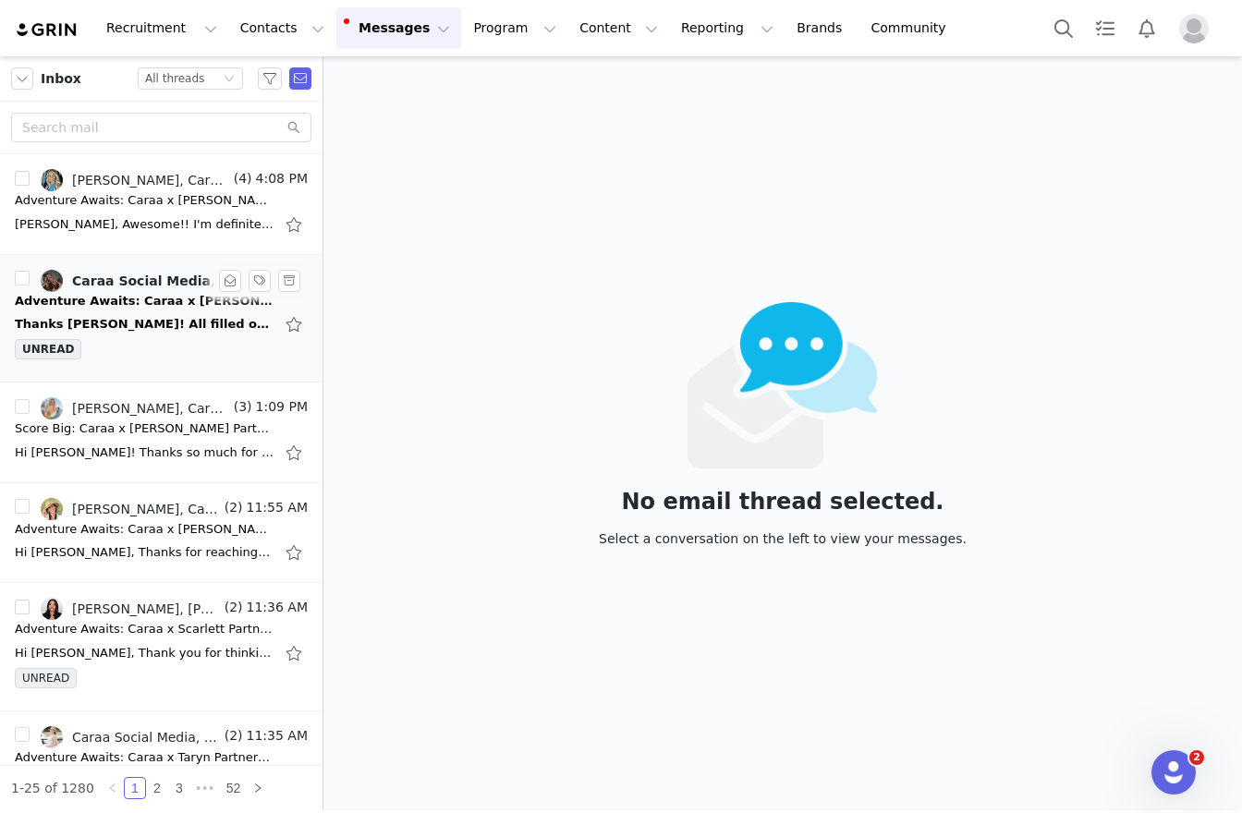
click at [101, 300] on div "Adventure Awaits: Caraa x [PERSON_NAME] Partnership Proposal ✨" at bounding box center [144, 301] width 259 height 18
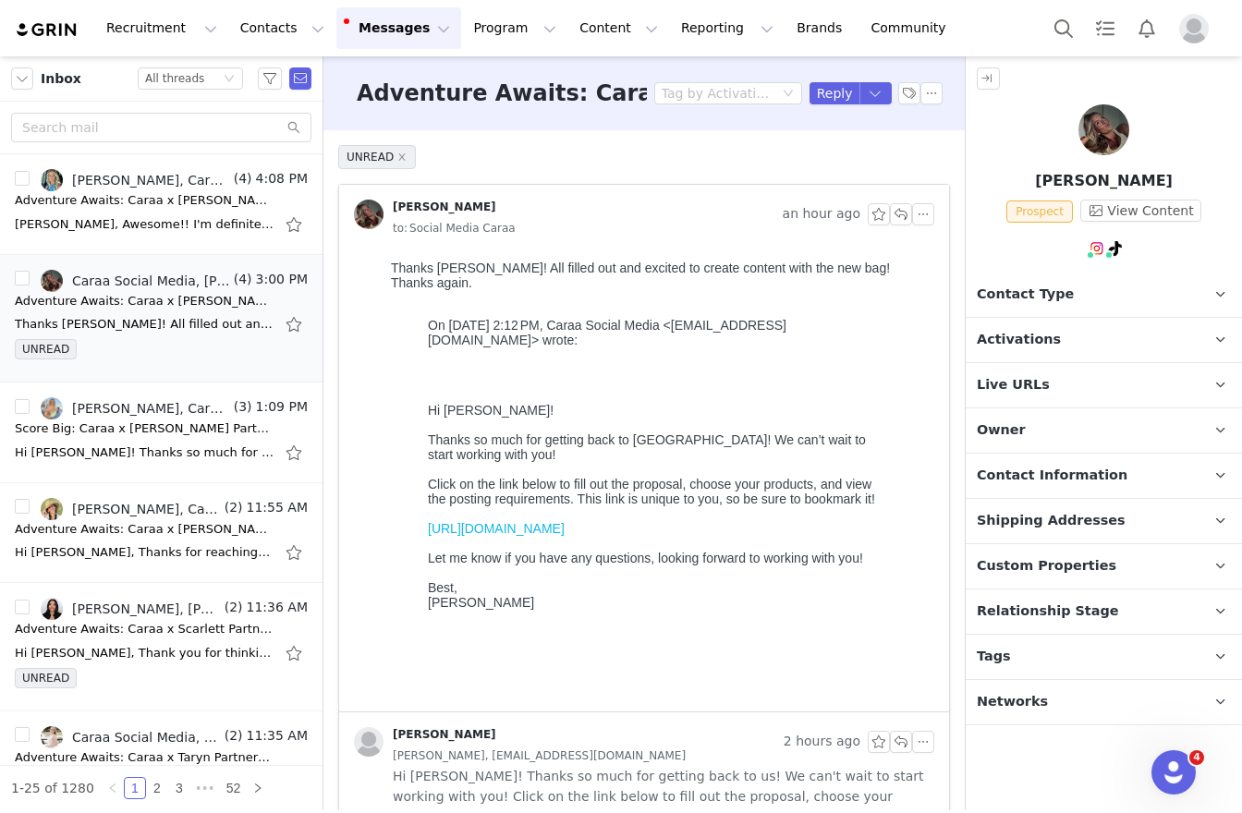
click at [1024, 346] on span "Activations" at bounding box center [1019, 340] width 84 height 20
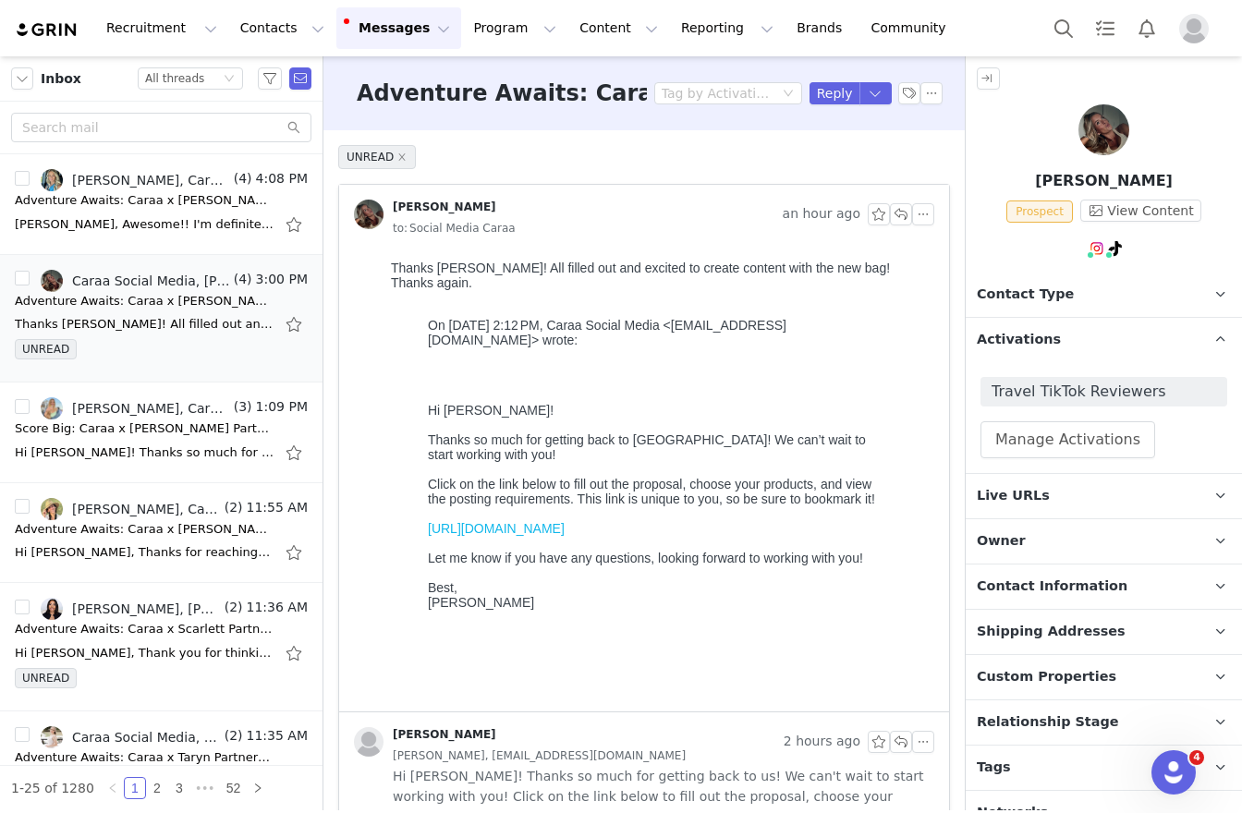
click at [1024, 346] on span "Activations" at bounding box center [1019, 340] width 84 height 20
